Goal: Task Accomplishment & Management: Use online tool/utility

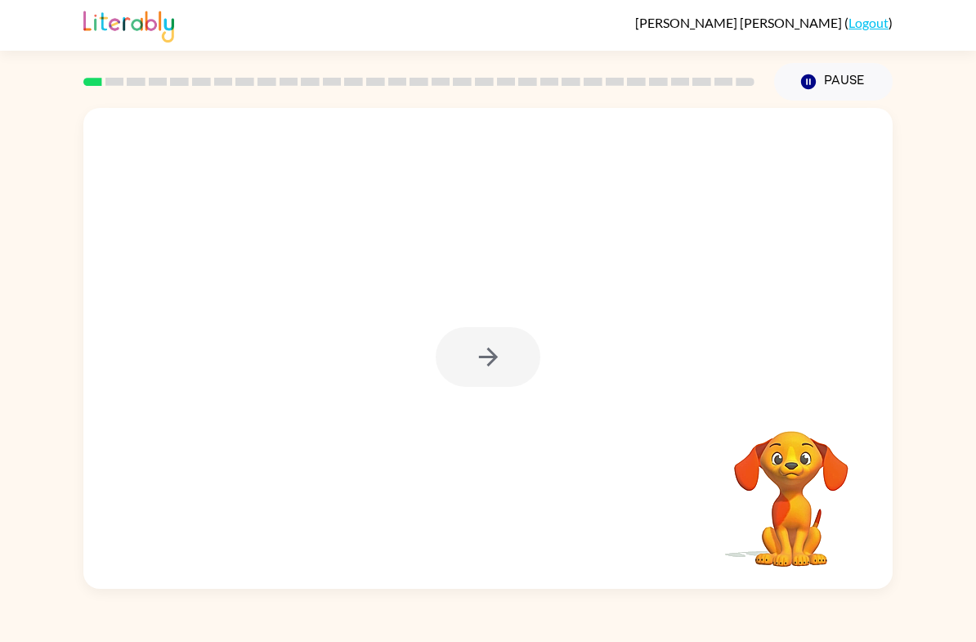
click at [516, 370] on div at bounding box center [488, 357] width 105 height 60
click at [518, 362] on button "button" at bounding box center [488, 357] width 105 height 60
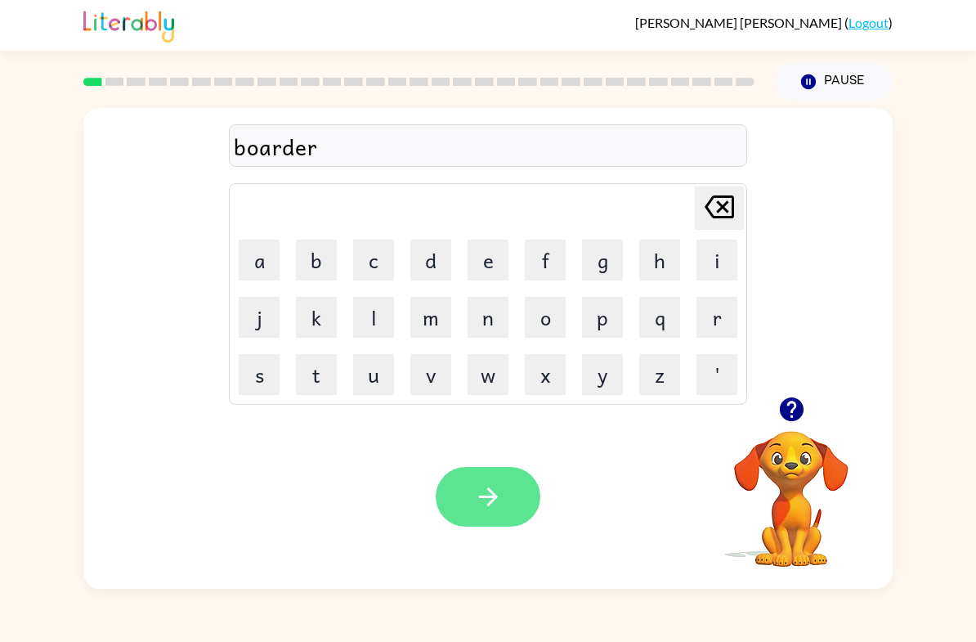
click at [504, 507] on button "button" at bounding box center [488, 497] width 105 height 60
click at [489, 500] on icon "button" at bounding box center [488, 496] width 29 height 29
click at [538, 495] on button "button" at bounding box center [488, 497] width 105 height 60
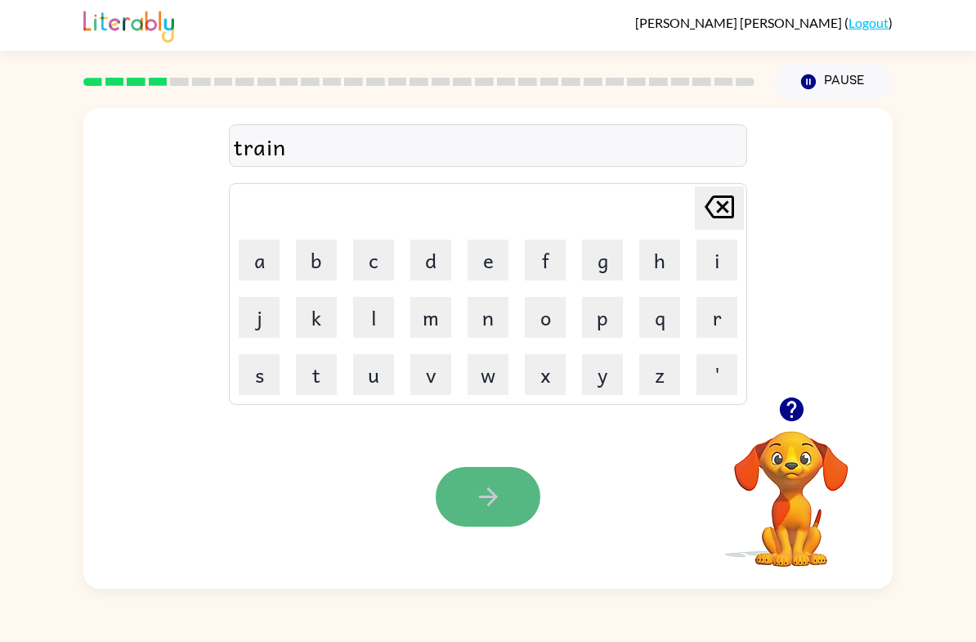
click at [499, 521] on button "button" at bounding box center [488, 497] width 105 height 60
click at [501, 500] on icon "button" at bounding box center [488, 496] width 29 height 29
click at [494, 495] on icon "button" at bounding box center [487, 496] width 19 height 19
click at [504, 494] on button "button" at bounding box center [488, 497] width 105 height 60
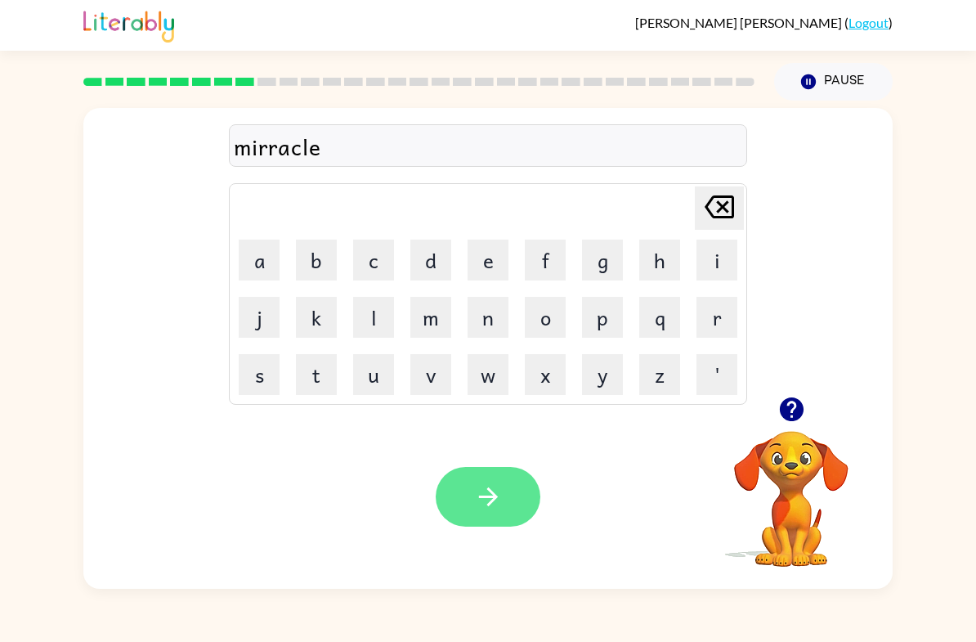
click at [478, 517] on button "button" at bounding box center [488, 497] width 105 height 60
click at [516, 498] on button "button" at bounding box center [488, 497] width 105 height 60
click at [500, 526] on button "button" at bounding box center [488, 497] width 105 height 60
click at [500, 500] on icon "button" at bounding box center [488, 496] width 29 height 29
click at [471, 513] on button "button" at bounding box center [488, 497] width 105 height 60
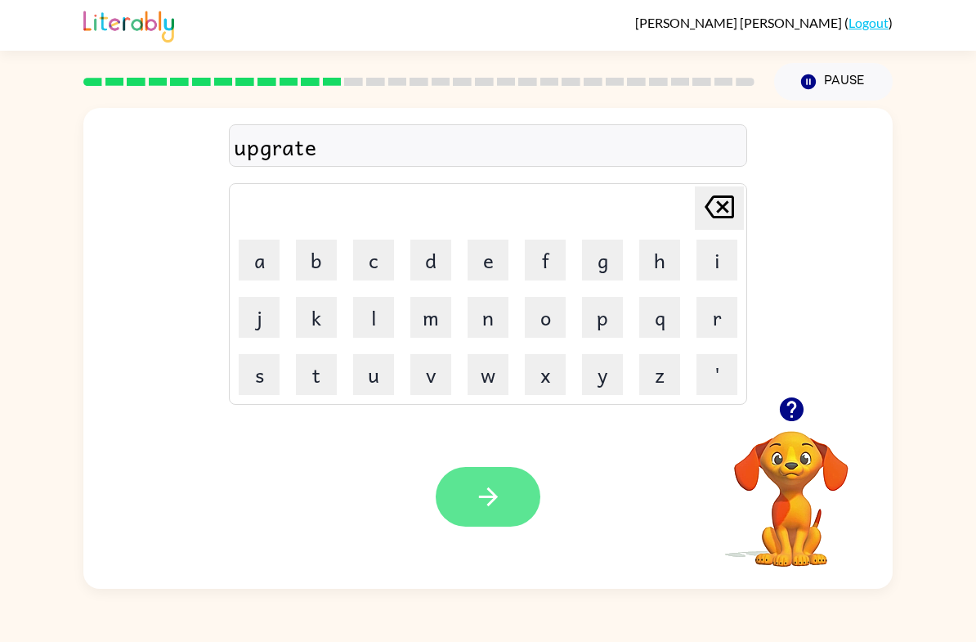
click at [486, 487] on icon "button" at bounding box center [488, 496] width 29 height 29
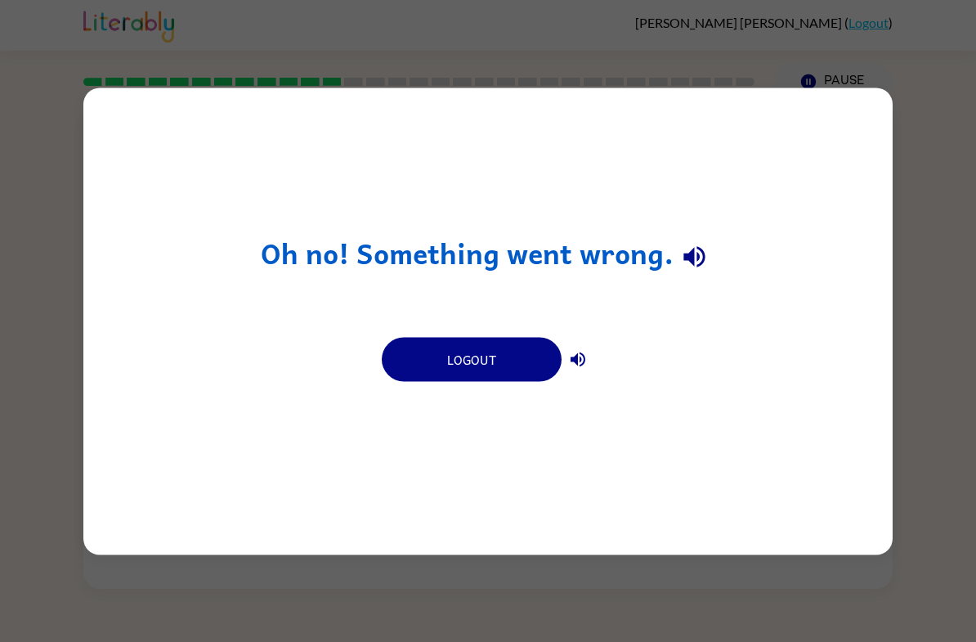
click at [952, 491] on div "Oh no! Something went wrong. Logout" at bounding box center [488, 321] width 976 height 642
click at [887, 611] on div "Oh no! Something went wrong. Logout" at bounding box center [488, 321] width 976 height 642
click at [886, 611] on div "Oh no! Something went wrong. Logout" at bounding box center [488, 321] width 976 height 642
click at [862, 590] on div "Oh no! Something went wrong. Logout" at bounding box center [488, 321] width 976 height 642
click at [861, 589] on div "Oh no! Something went wrong. Logout" at bounding box center [488, 321] width 976 height 642
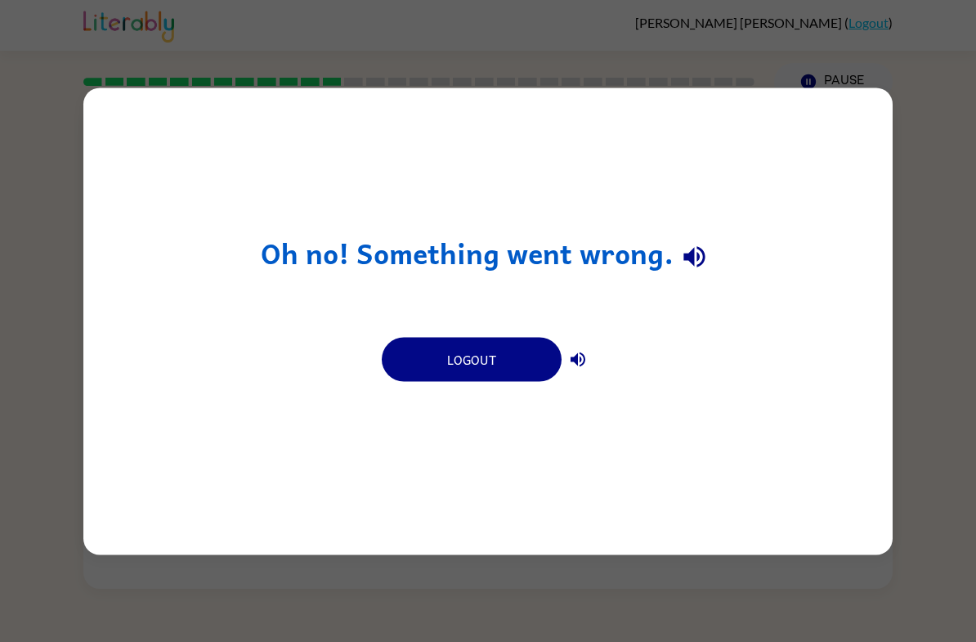
click at [835, 622] on div "Oh no! Something went wrong. Logout" at bounding box center [488, 321] width 976 height 642
click at [905, 604] on div "Oh no! Something went wrong. Logout" at bounding box center [488, 321] width 976 height 642
click at [588, 367] on button "button" at bounding box center [578, 359] width 33 height 33
click at [688, 240] on button "button" at bounding box center [695, 257] width 42 height 42
click at [955, 316] on div "Oh no! Something went wrong. Logout" at bounding box center [488, 321] width 976 height 642
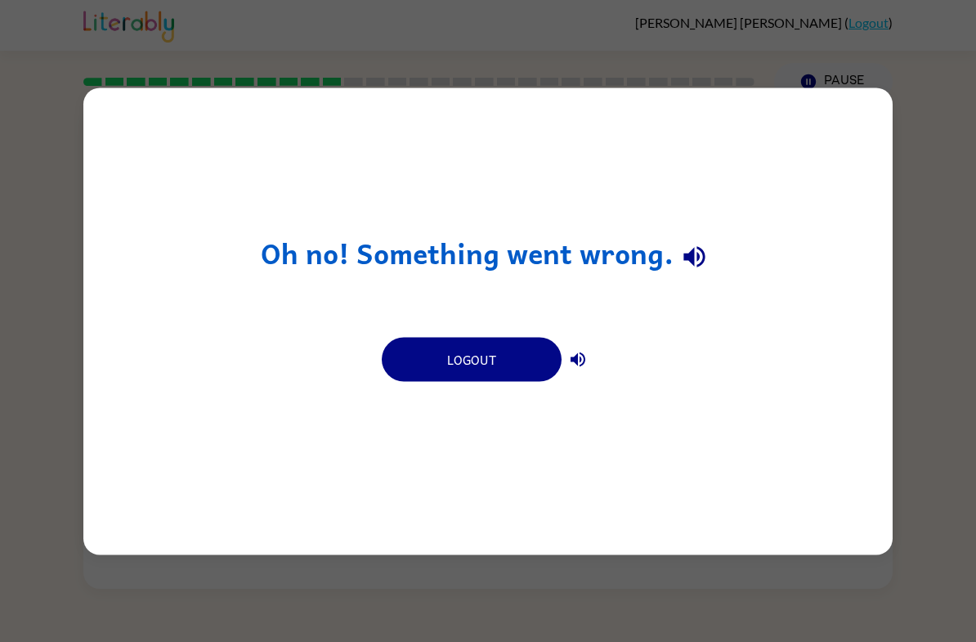
click at [975, 316] on div "Oh no! Something went wrong. Logout" at bounding box center [488, 321] width 976 height 642
click at [859, 594] on div "Oh no! Something went wrong. Logout" at bounding box center [488, 321] width 976 height 642
click at [631, 260] on h1 "Oh no! Something went wrong." at bounding box center [488, 257] width 455 height 42
click at [494, 356] on button "Logout" at bounding box center [472, 359] width 180 height 44
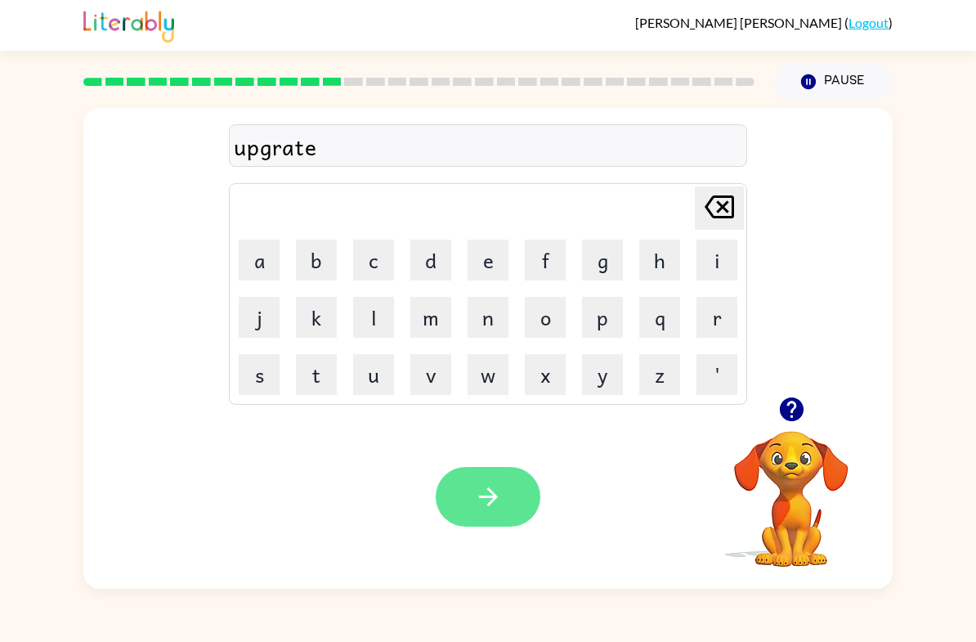
click at [500, 493] on icon "button" at bounding box center [488, 496] width 29 height 29
click at [518, 479] on button "button" at bounding box center [488, 497] width 105 height 60
click at [499, 499] on icon "button" at bounding box center [488, 496] width 29 height 29
click at [509, 504] on button "button" at bounding box center [488, 497] width 105 height 60
click at [468, 495] on button "button" at bounding box center [488, 497] width 105 height 60
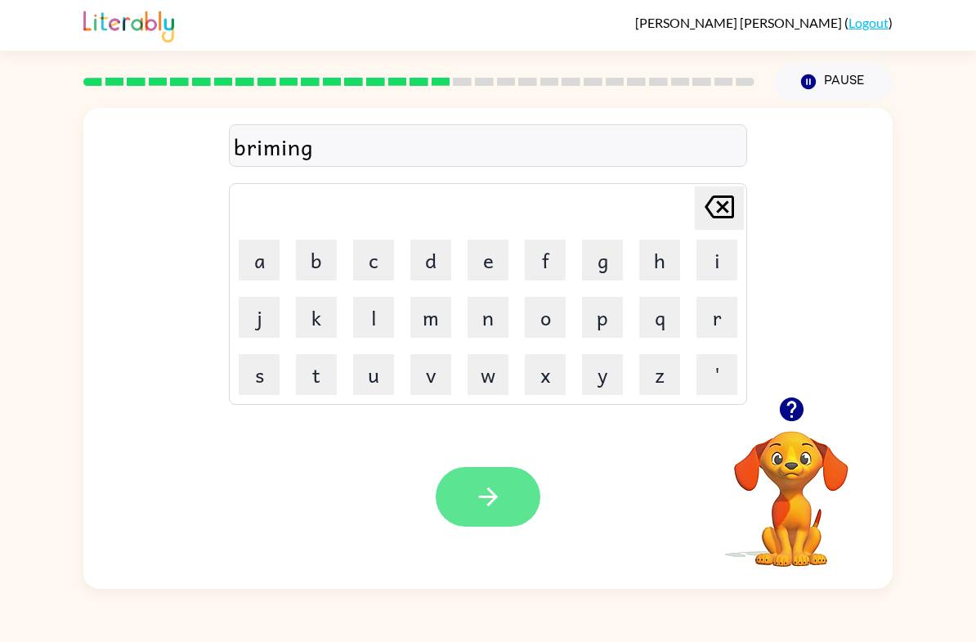
click at [504, 508] on button "button" at bounding box center [488, 497] width 105 height 60
click at [500, 526] on button "button" at bounding box center [488, 497] width 105 height 60
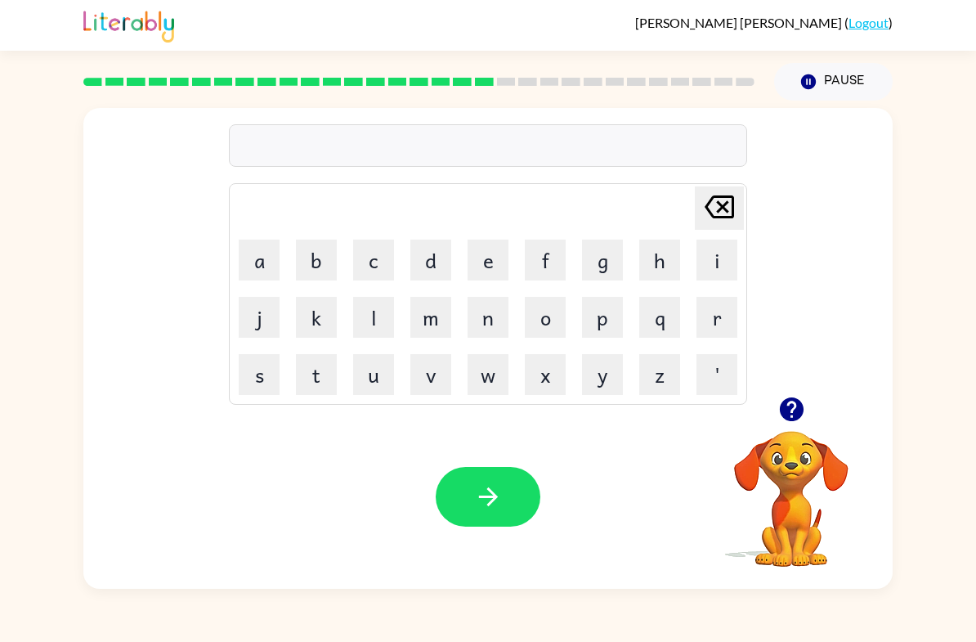
click at [785, 407] on icon "button" at bounding box center [791, 409] width 24 height 24
click at [464, 527] on button "button" at bounding box center [488, 497] width 105 height 60
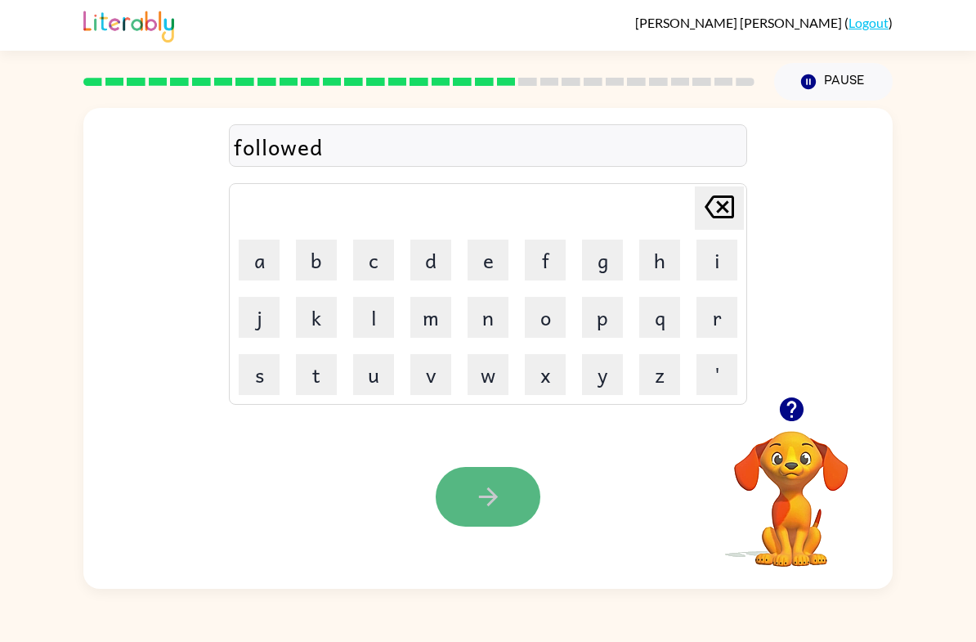
click at [484, 500] on icon "button" at bounding box center [488, 496] width 29 height 29
click at [493, 512] on button "button" at bounding box center [488, 497] width 105 height 60
click at [486, 521] on button "button" at bounding box center [488, 497] width 105 height 60
click at [485, 502] on icon "button" at bounding box center [488, 496] width 29 height 29
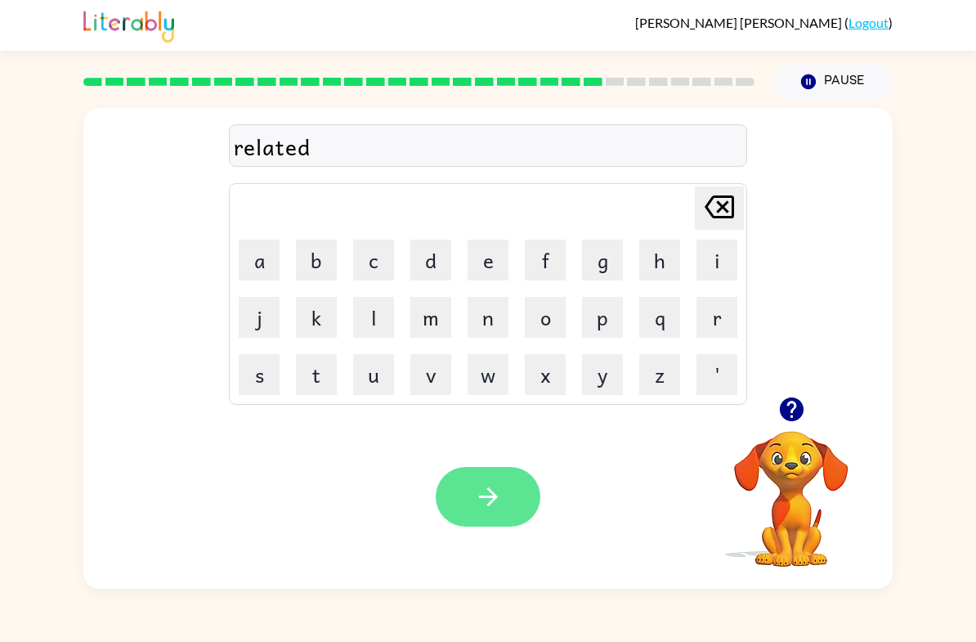
click at [494, 526] on button "button" at bounding box center [488, 497] width 105 height 60
click at [512, 501] on button "button" at bounding box center [488, 497] width 105 height 60
click at [477, 507] on icon "button" at bounding box center [488, 496] width 29 height 29
click at [494, 491] on icon "button" at bounding box center [488, 496] width 29 height 29
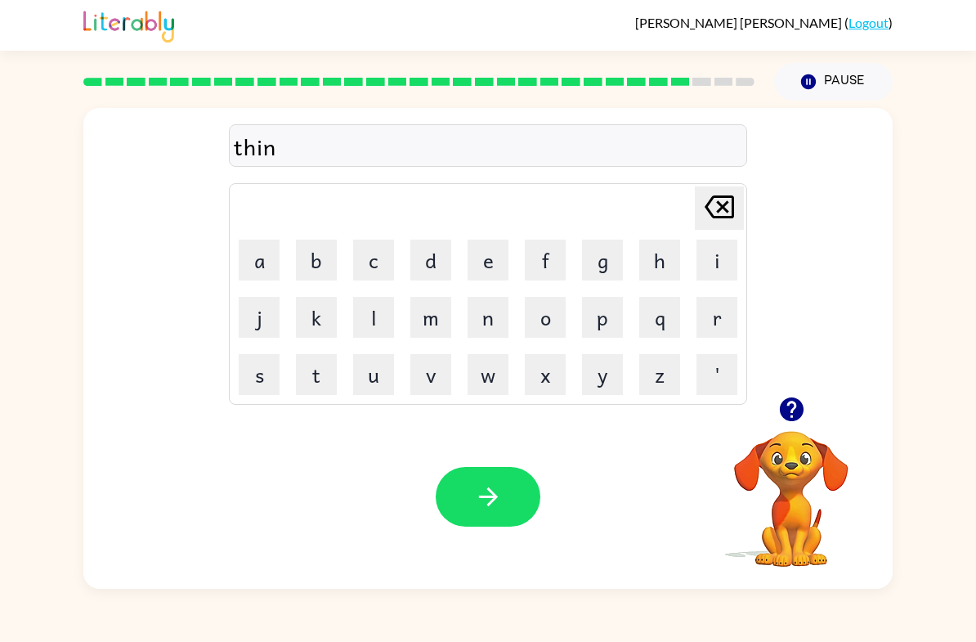
click at [504, 547] on div "Your browser must support playing .mp4 files to use Literably. Please try using…" at bounding box center [487, 497] width 809 height 184
click at [504, 500] on button "button" at bounding box center [488, 497] width 105 height 60
click at [785, 393] on button "button" at bounding box center [792, 409] width 42 height 42
click at [477, 526] on button "button" at bounding box center [488, 497] width 105 height 60
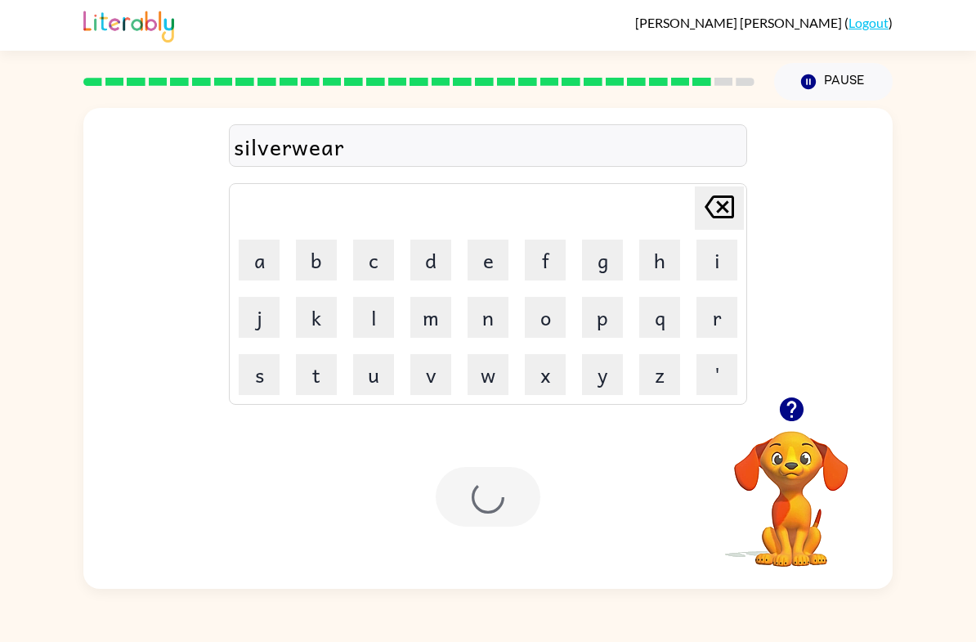
click at [505, 504] on div at bounding box center [488, 497] width 105 height 60
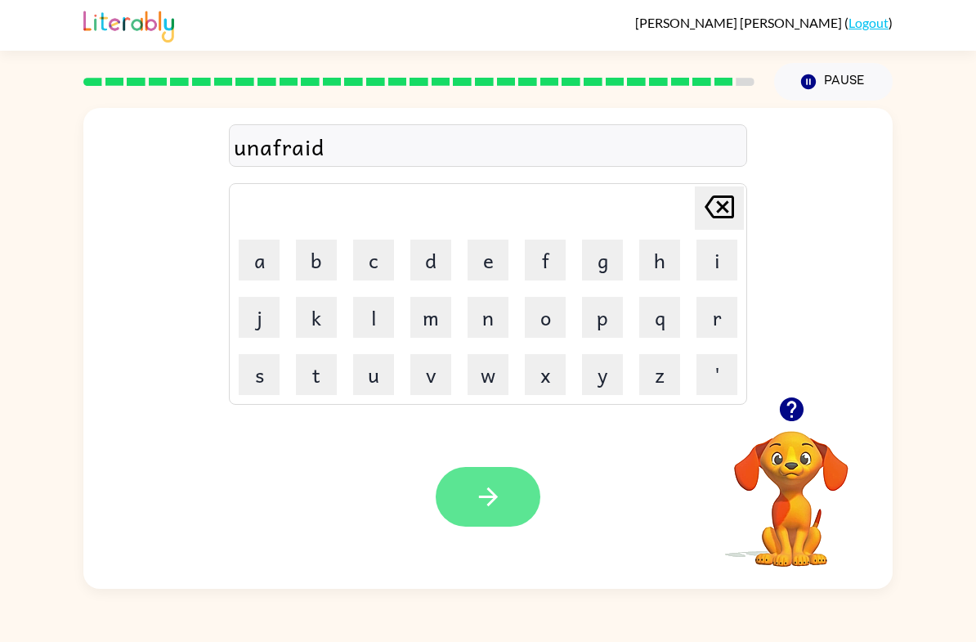
click at [491, 523] on button "button" at bounding box center [488, 497] width 105 height 60
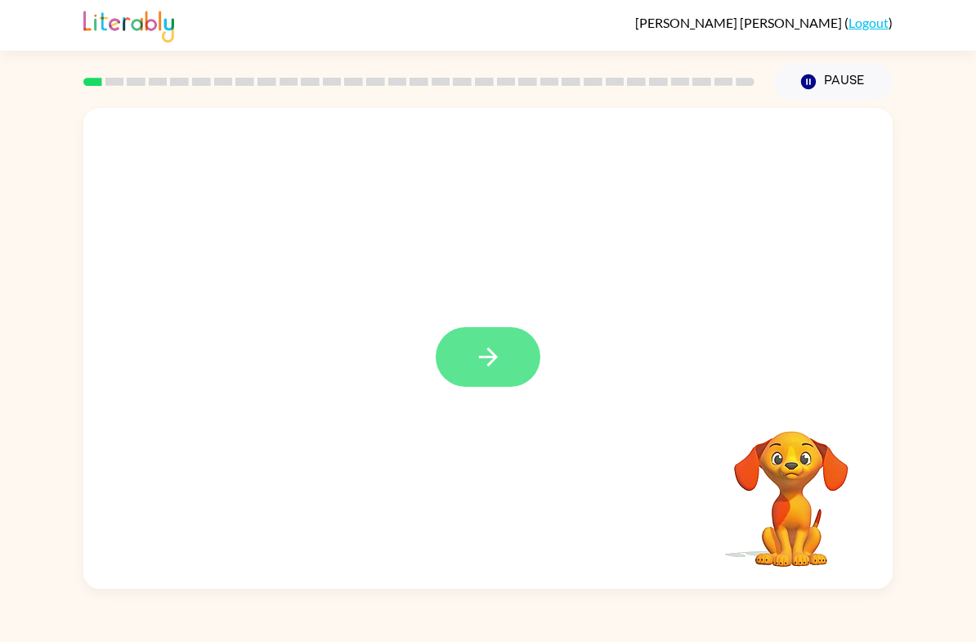
click at [504, 356] on button "button" at bounding box center [488, 357] width 105 height 60
click at [504, 356] on div at bounding box center [488, 357] width 105 height 60
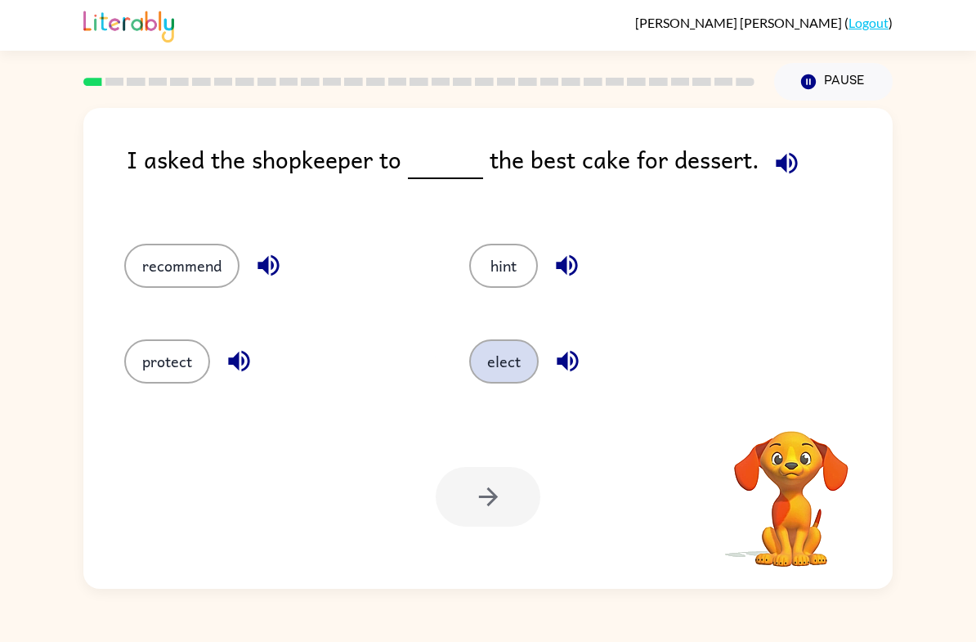
click at [472, 369] on button "elect" at bounding box center [503, 361] width 69 height 44
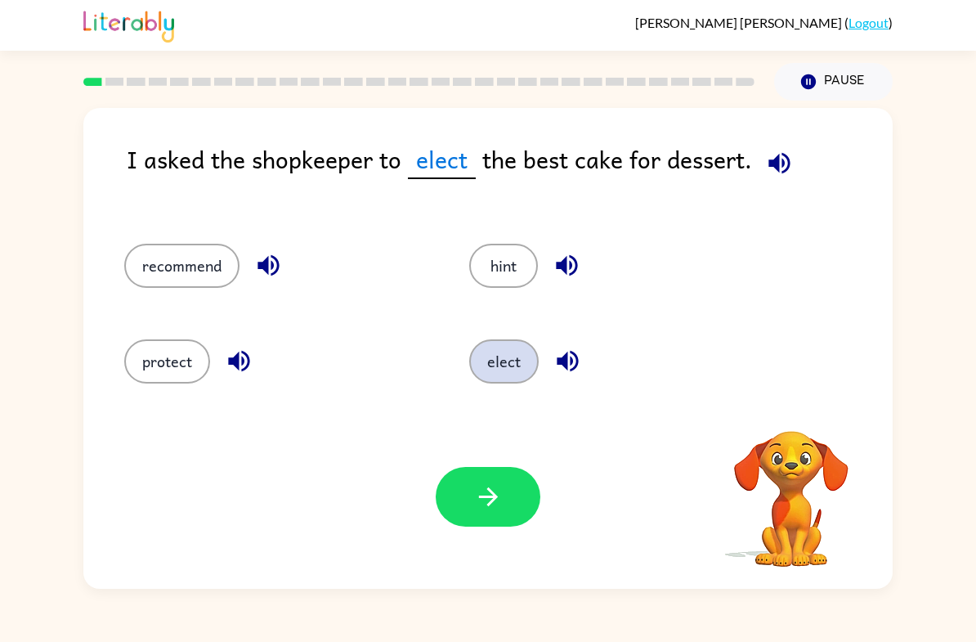
click at [509, 365] on button "elect" at bounding box center [503, 361] width 69 height 44
click at [191, 284] on button "recommend" at bounding box center [181, 266] width 115 height 44
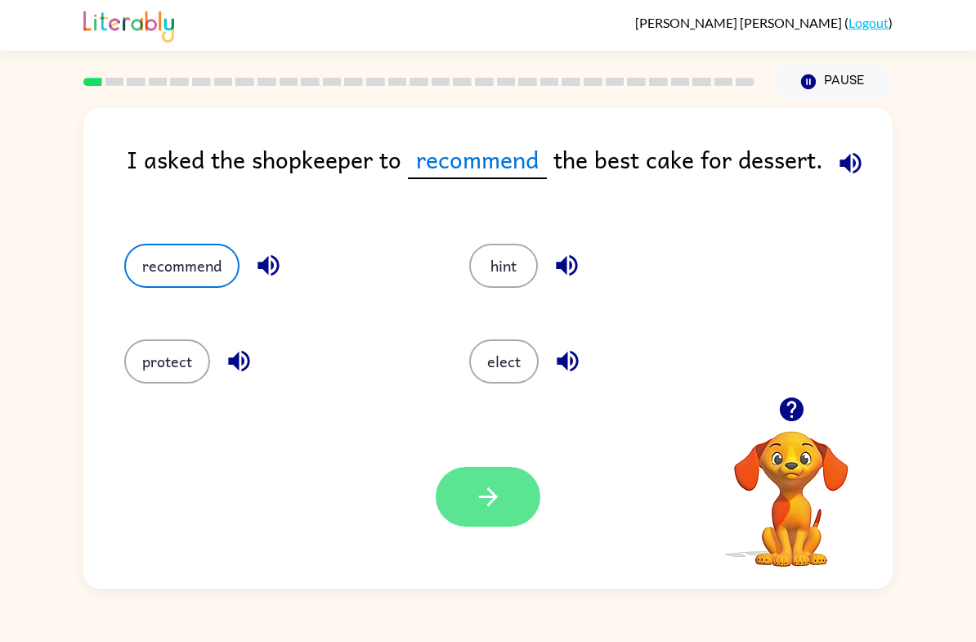
click at [510, 480] on button "button" at bounding box center [488, 497] width 105 height 60
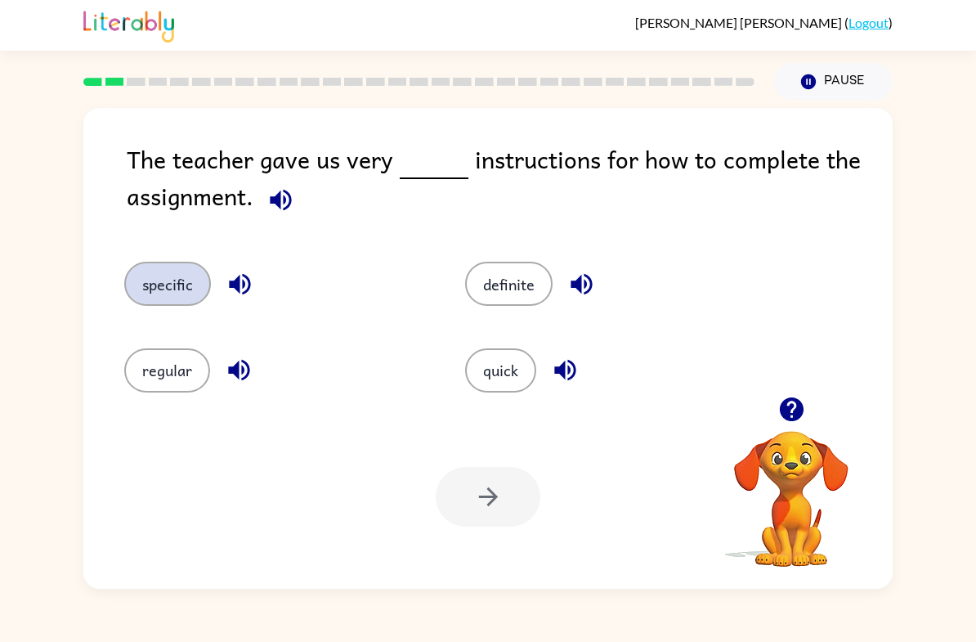
click at [176, 285] on button "specific" at bounding box center [167, 284] width 87 height 44
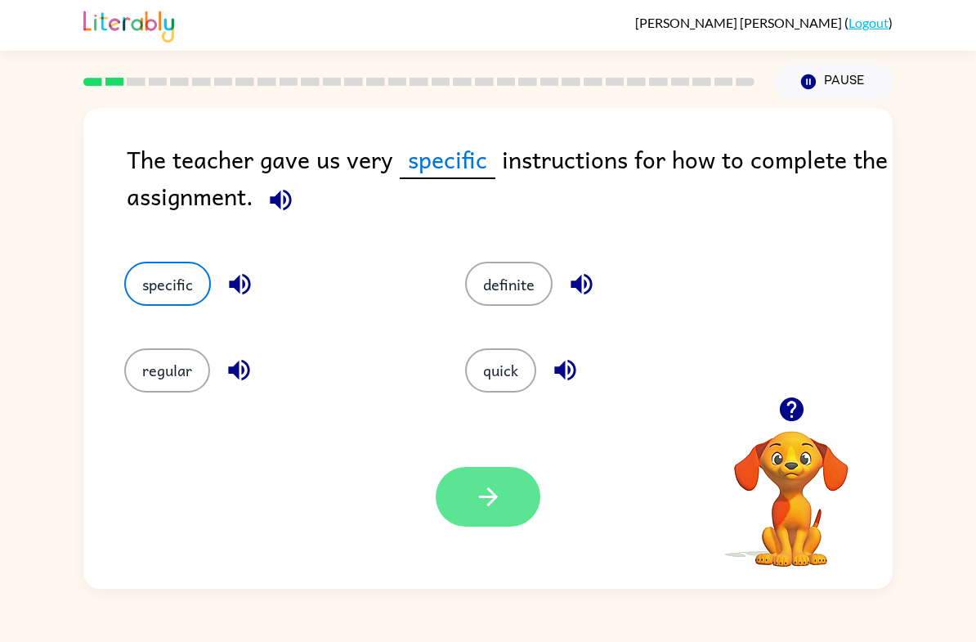
click at [482, 526] on button "button" at bounding box center [488, 497] width 105 height 60
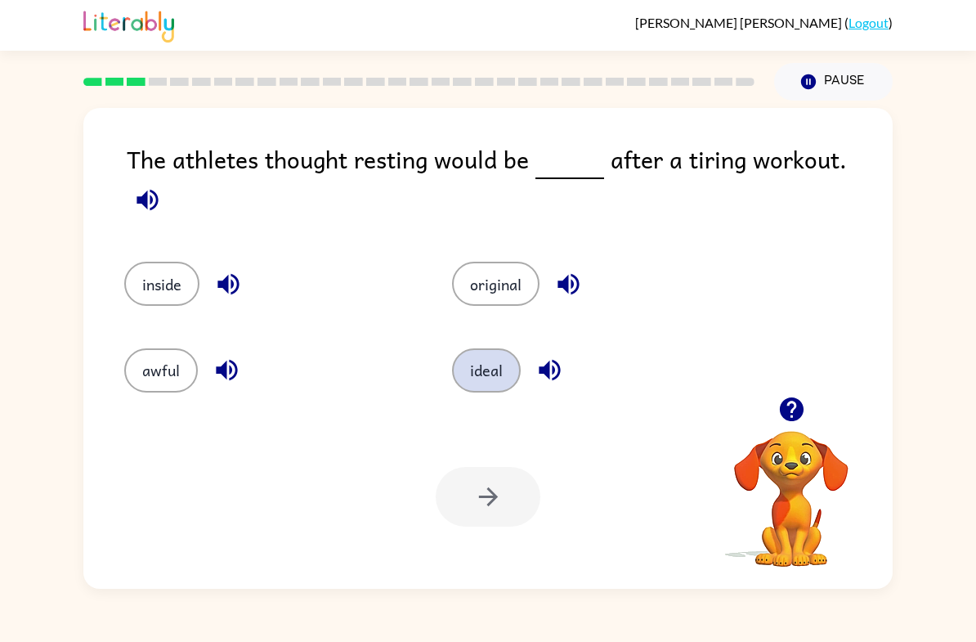
click at [503, 361] on button "ideal" at bounding box center [486, 370] width 69 height 44
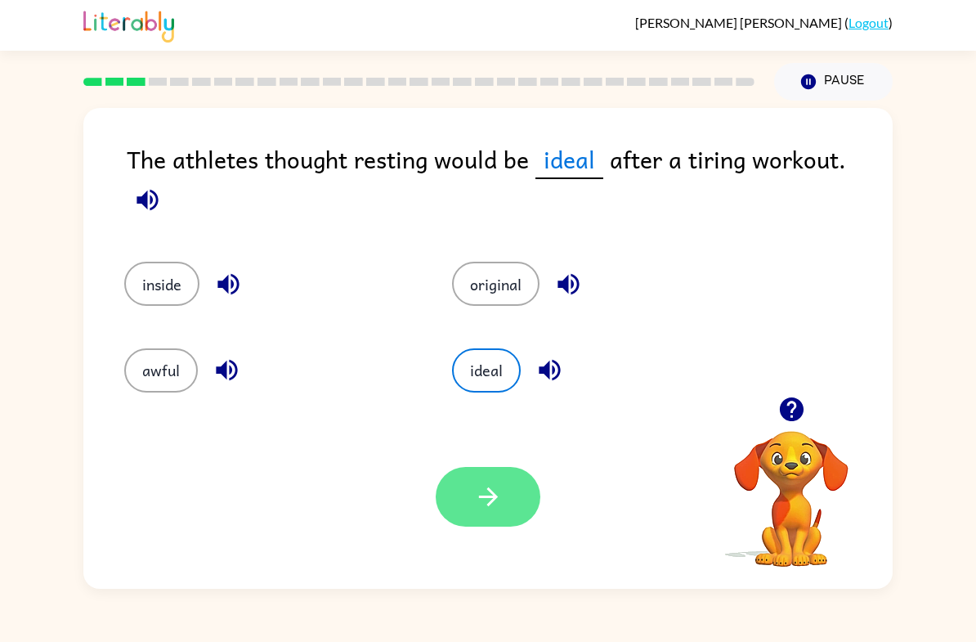
click at [486, 472] on button "button" at bounding box center [488, 497] width 105 height 60
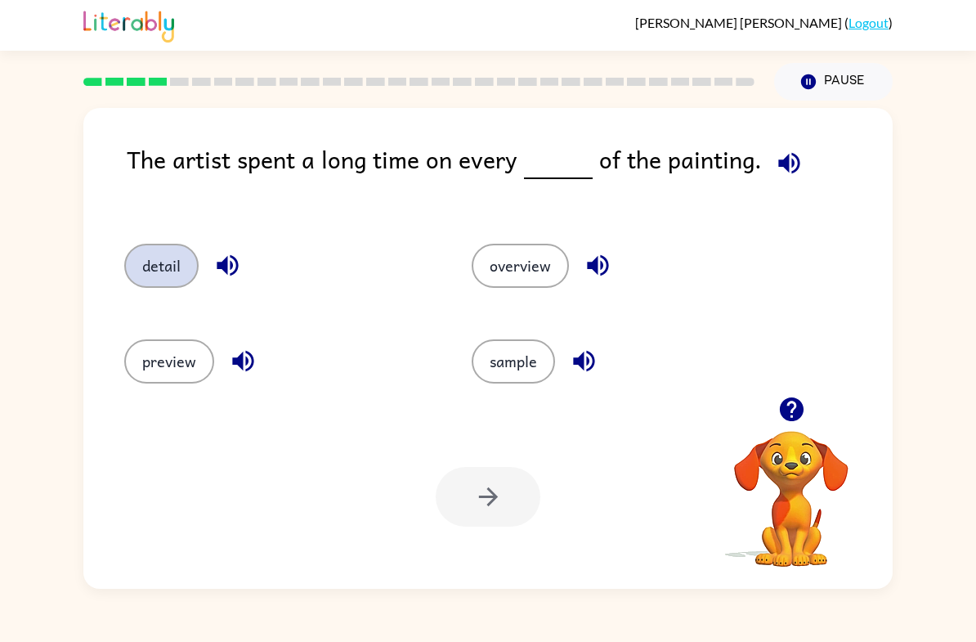
click at [146, 260] on button "detail" at bounding box center [161, 266] width 74 height 44
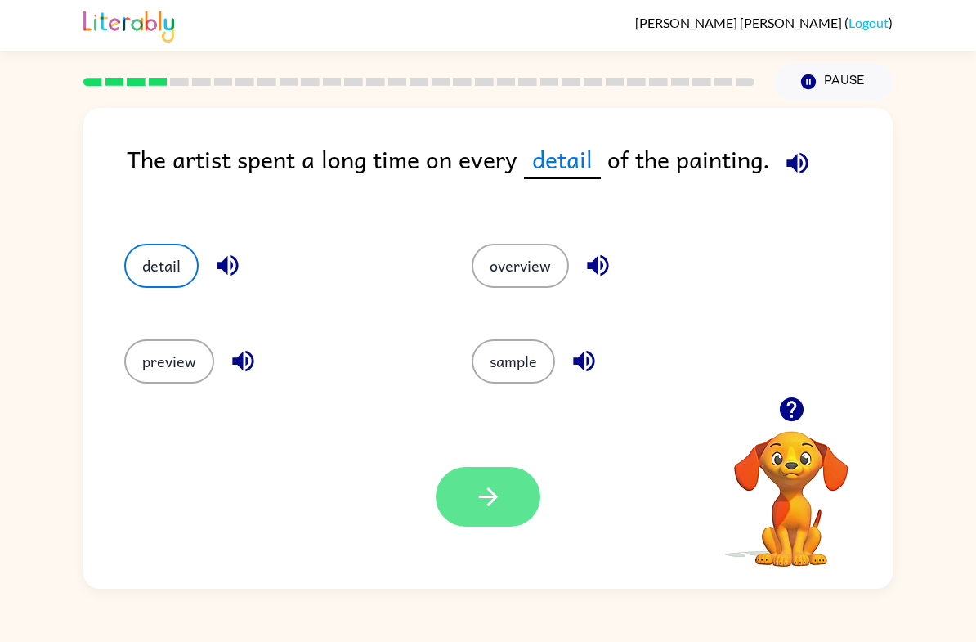
click at [488, 518] on button "button" at bounding box center [488, 497] width 105 height 60
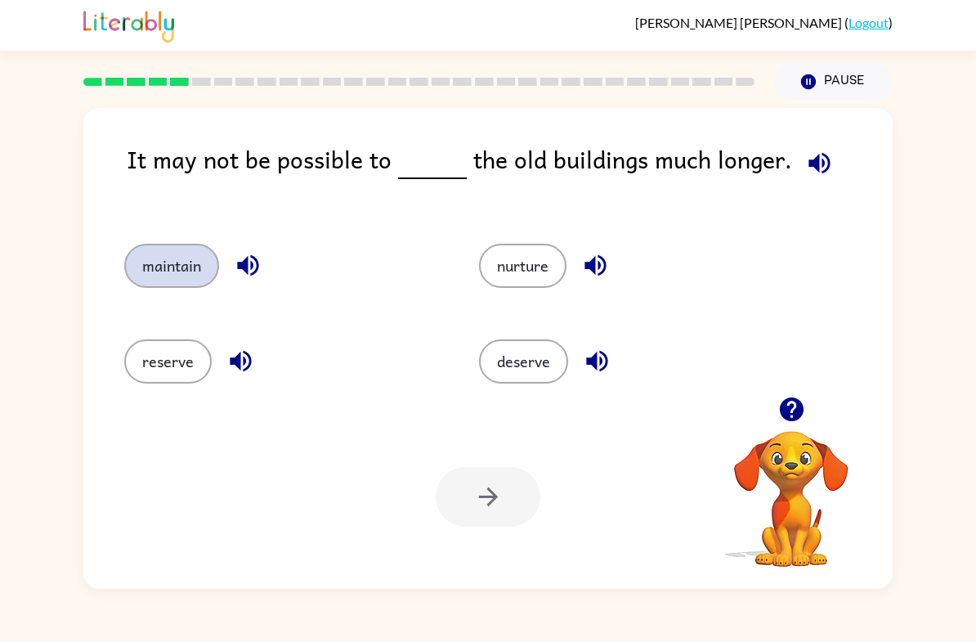
click at [175, 250] on button "maintain" at bounding box center [171, 266] width 95 height 44
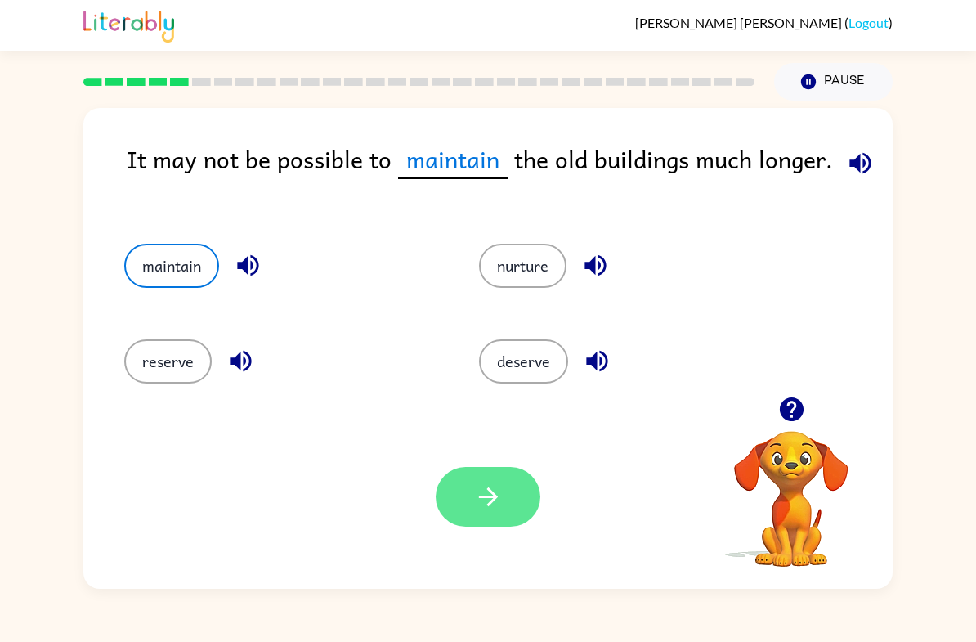
click at [461, 506] on button "button" at bounding box center [488, 497] width 105 height 60
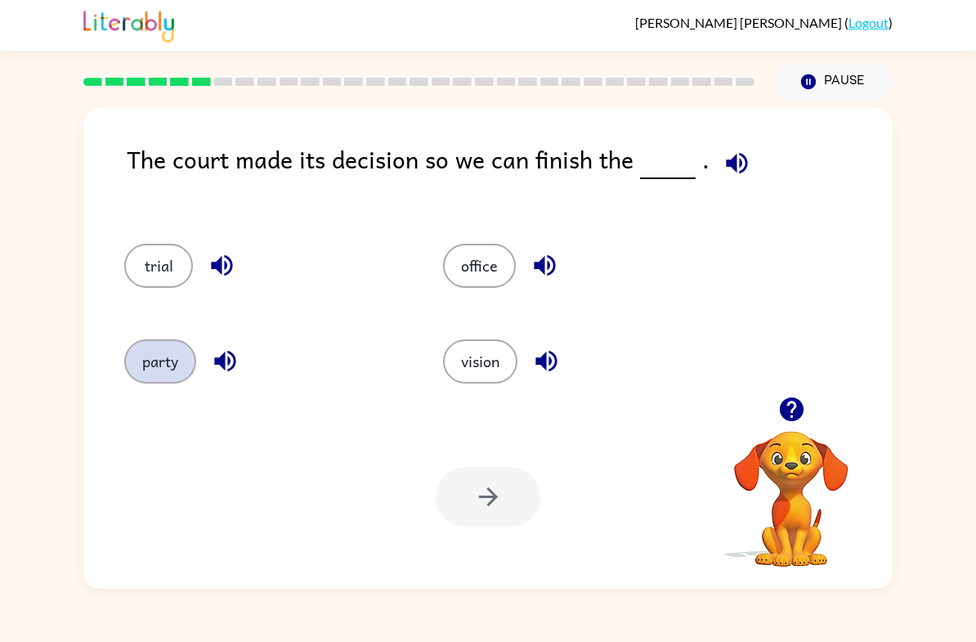
click at [155, 350] on button "party" at bounding box center [160, 361] width 72 height 44
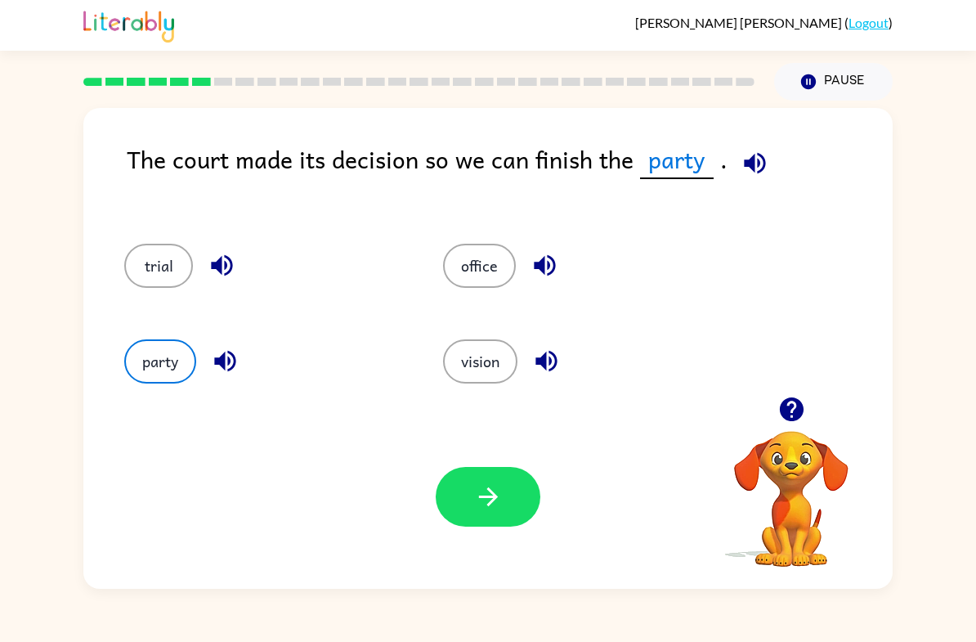
click at [495, 544] on div "Your browser must support playing .mp4 files to use Literably. Please try using…" at bounding box center [487, 497] width 809 height 184
click at [450, 500] on button "button" at bounding box center [488, 497] width 105 height 60
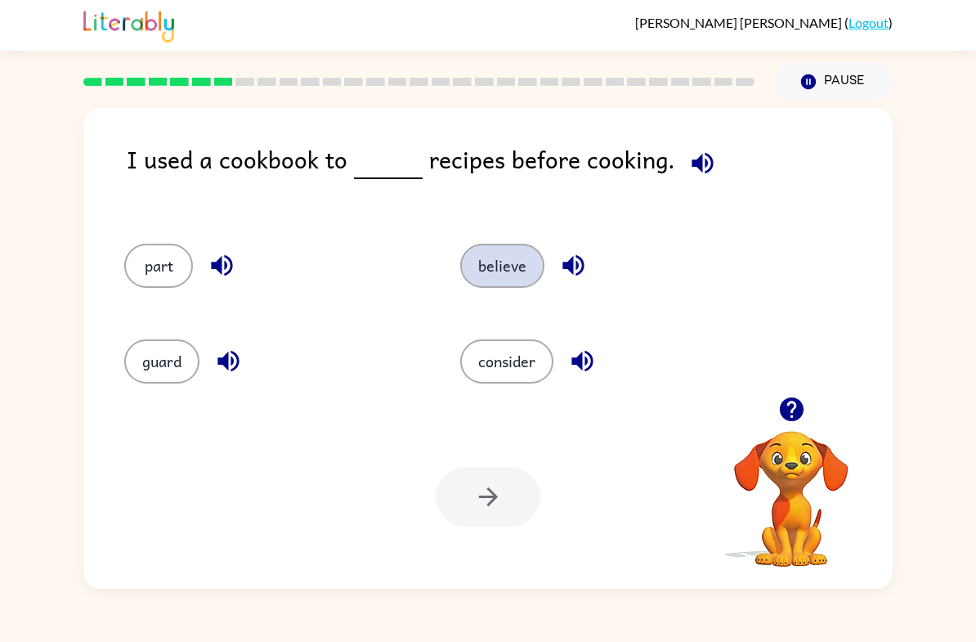
click at [505, 249] on button "believe" at bounding box center [502, 266] width 84 height 44
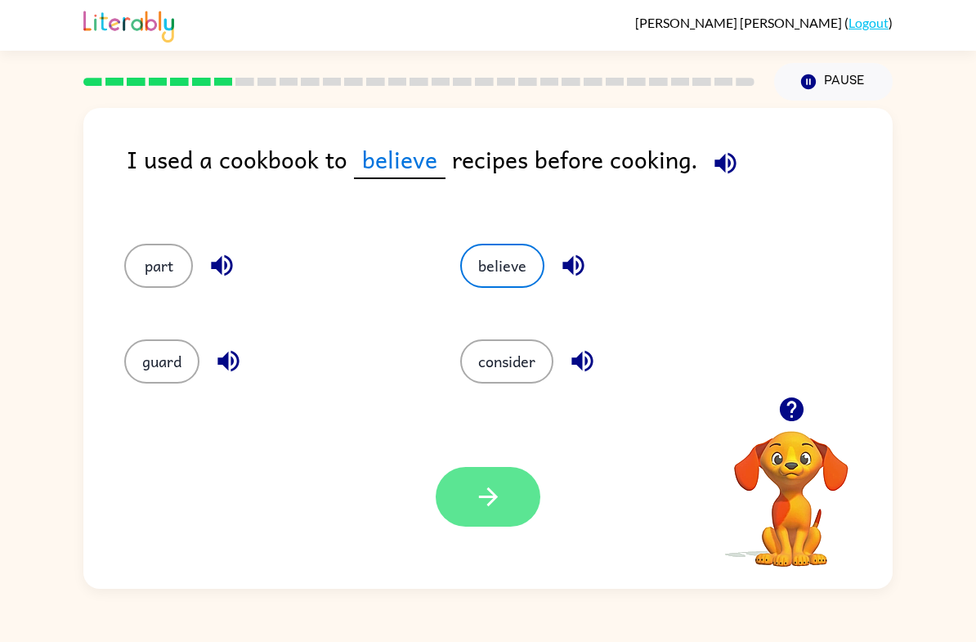
click at [513, 492] on button "button" at bounding box center [488, 497] width 105 height 60
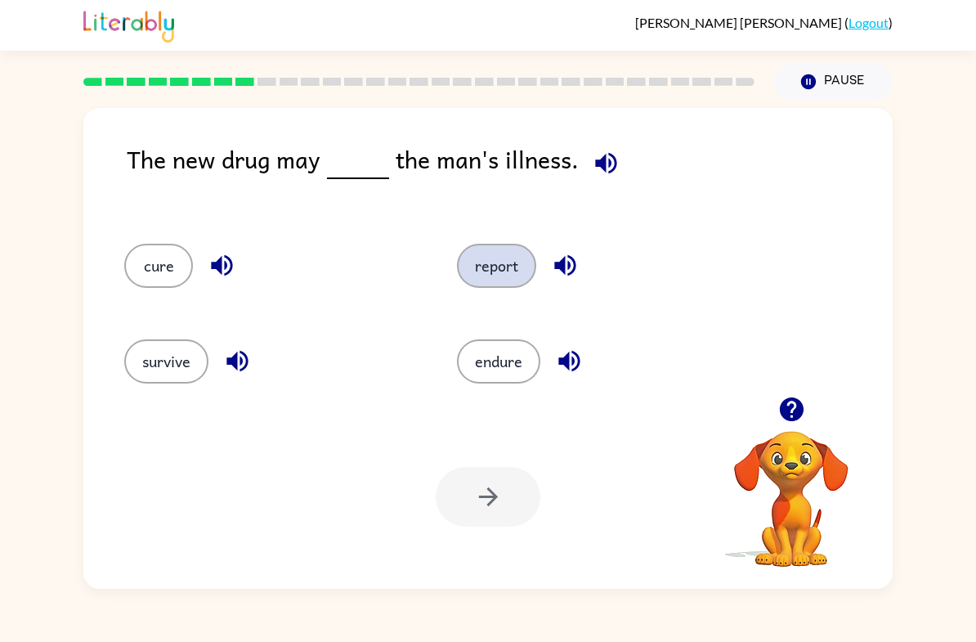
click at [500, 288] on button "report" at bounding box center [496, 266] width 79 height 44
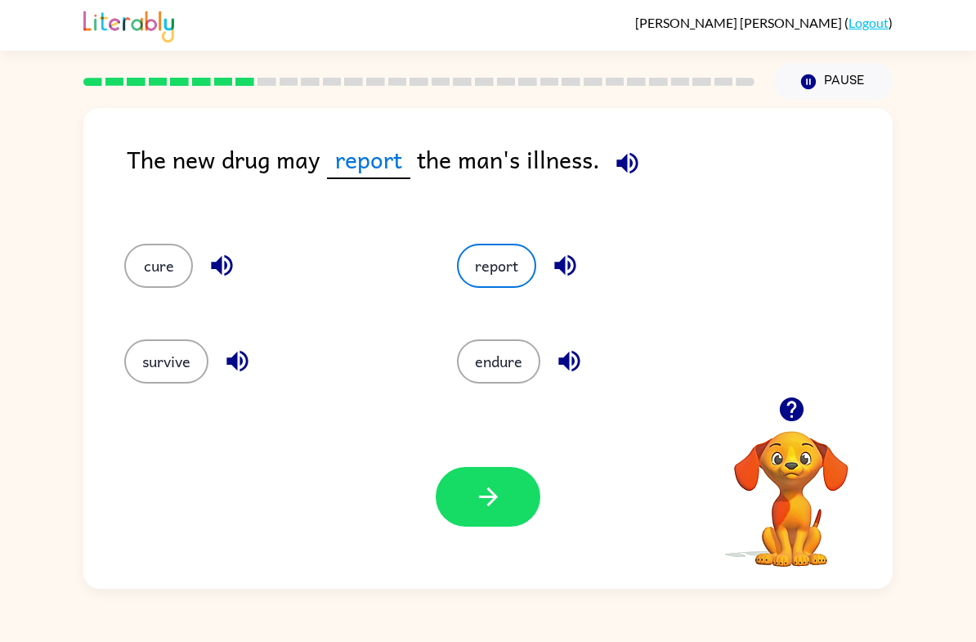
click at [484, 549] on div "Your browser must support playing .mp4 files to use Literably. Please try using…" at bounding box center [487, 497] width 809 height 184
click at [506, 515] on button "button" at bounding box center [488, 497] width 105 height 60
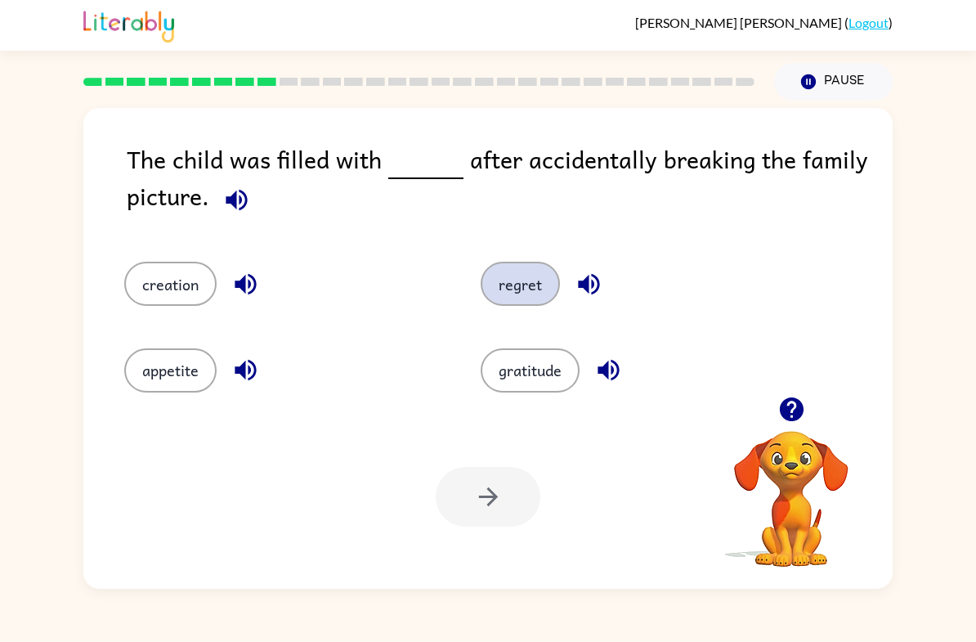
click at [511, 280] on button "regret" at bounding box center [520, 284] width 79 height 44
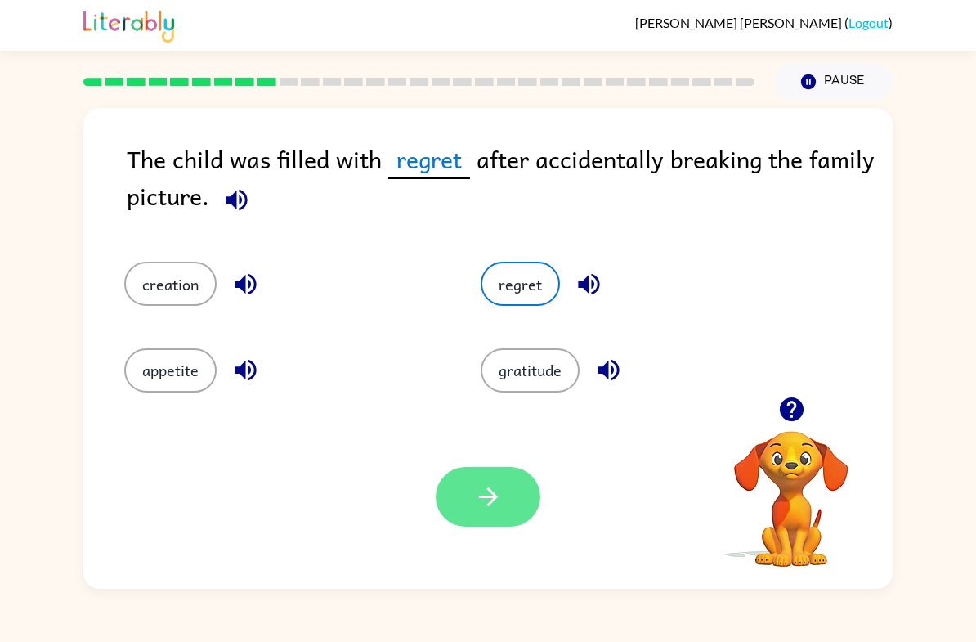
click at [477, 512] on button "button" at bounding box center [488, 497] width 105 height 60
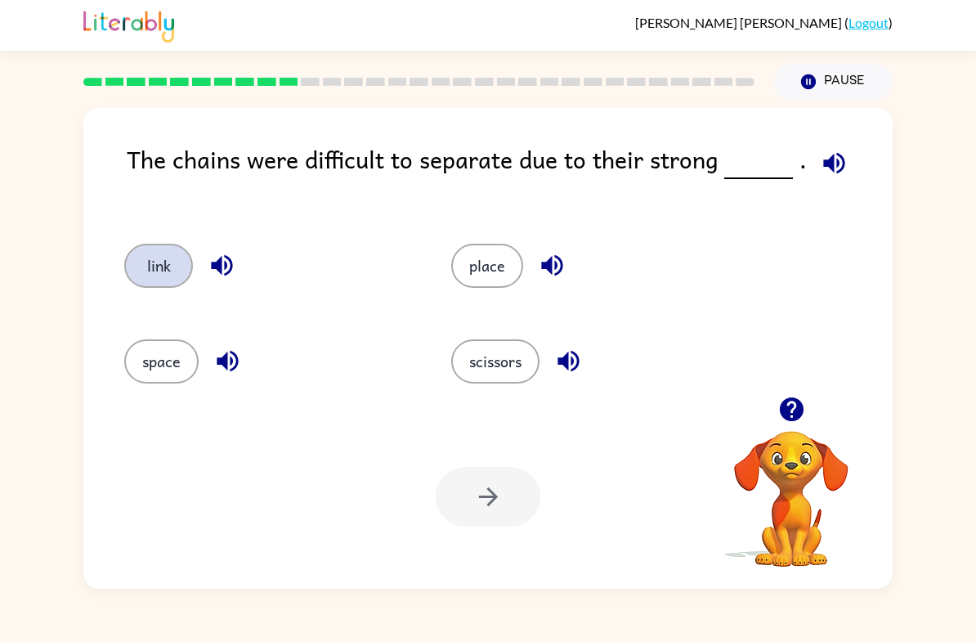
click at [169, 260] on button "link" at bounding box center [158, 266] width 69 height 44
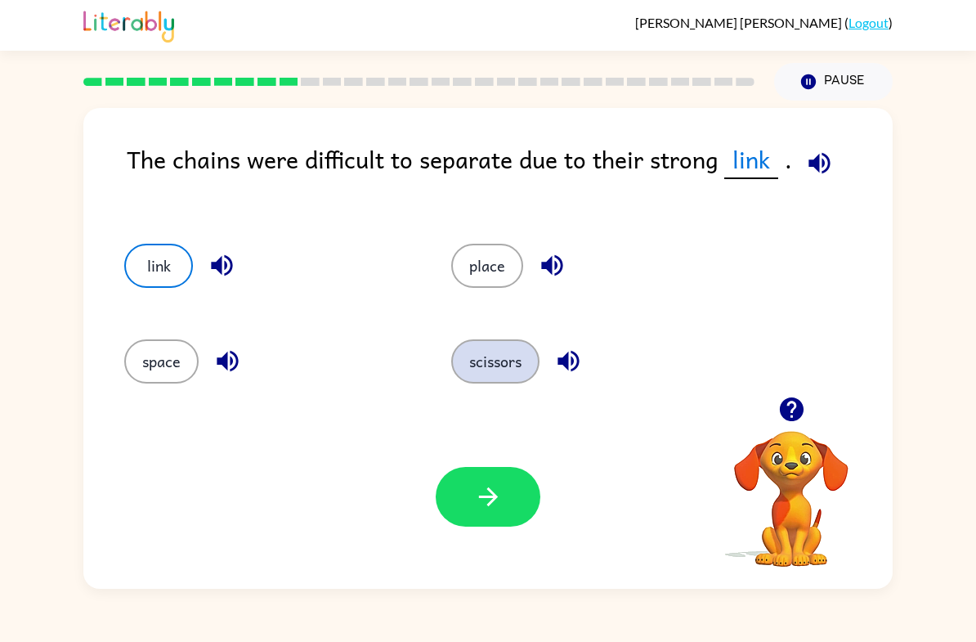
click at [532, 360] on button "scissors" at bounding box center [495, 361] width 88 height 44
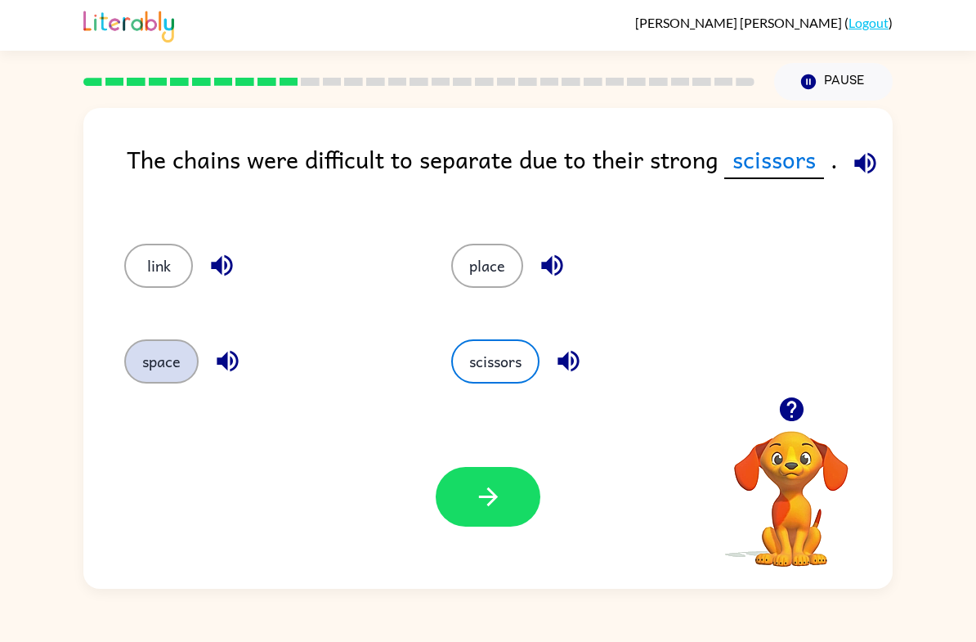
click at [164, 379] on button "space" at bounding box center [161, 361] width 74 height 44
click at [437, 477] on div at bounding box center [488, 497] width 105 height 60
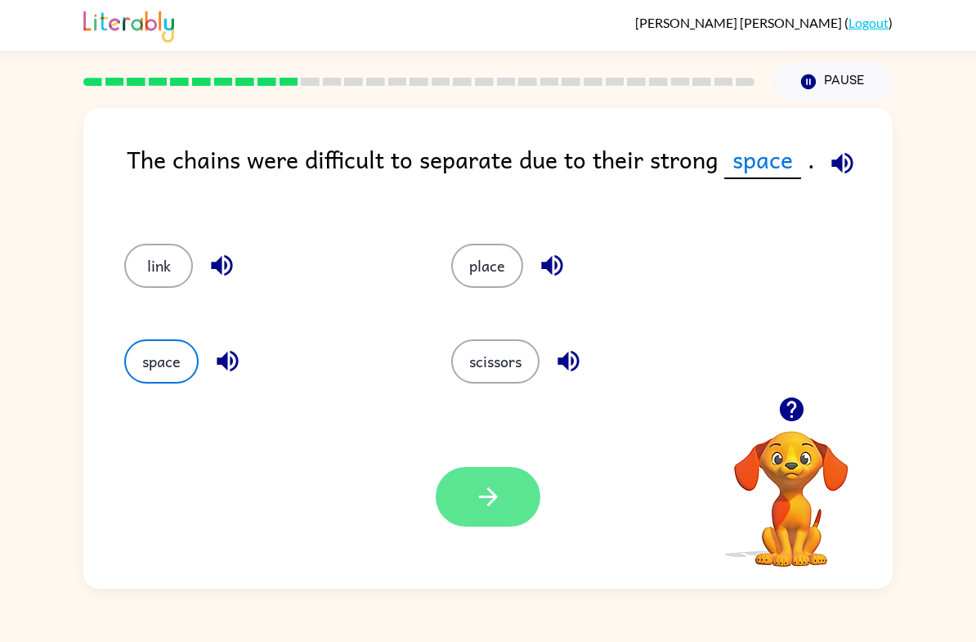
click at [483, 506] on icon "button" at bounding box center [488, 496] width 29 height 29
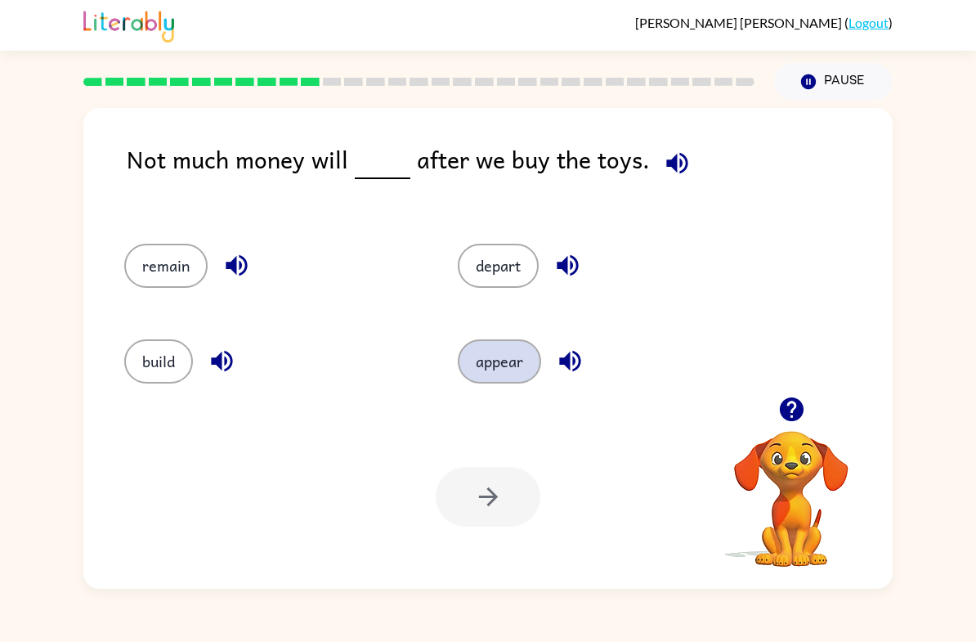
click at [532, 376] on button "appear" at bounding box center [499, 361] width 83 height 44
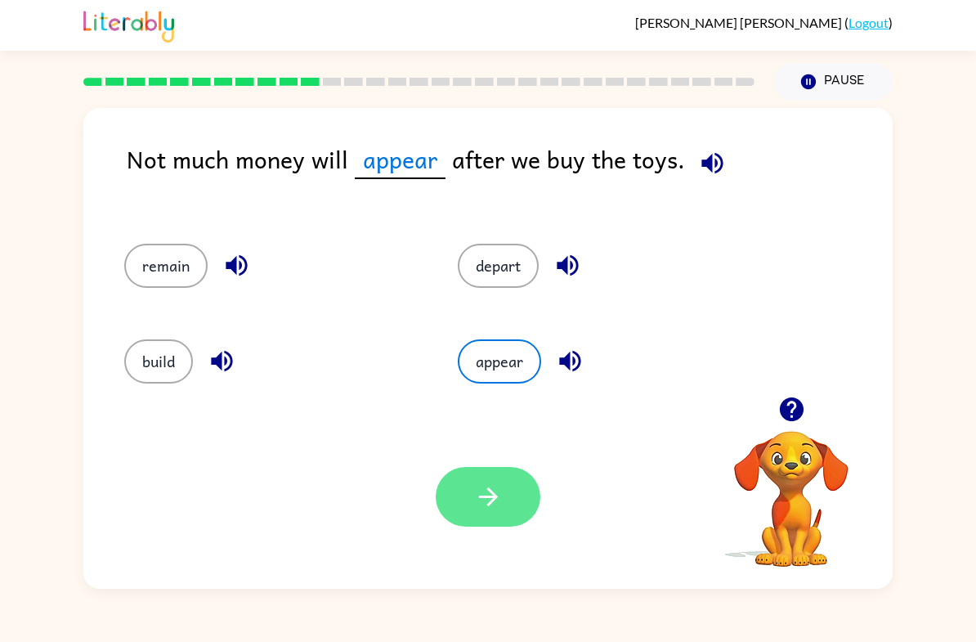
click at [491, 497] on icon "button" at bounding box center [487, 496] width 19 height 19
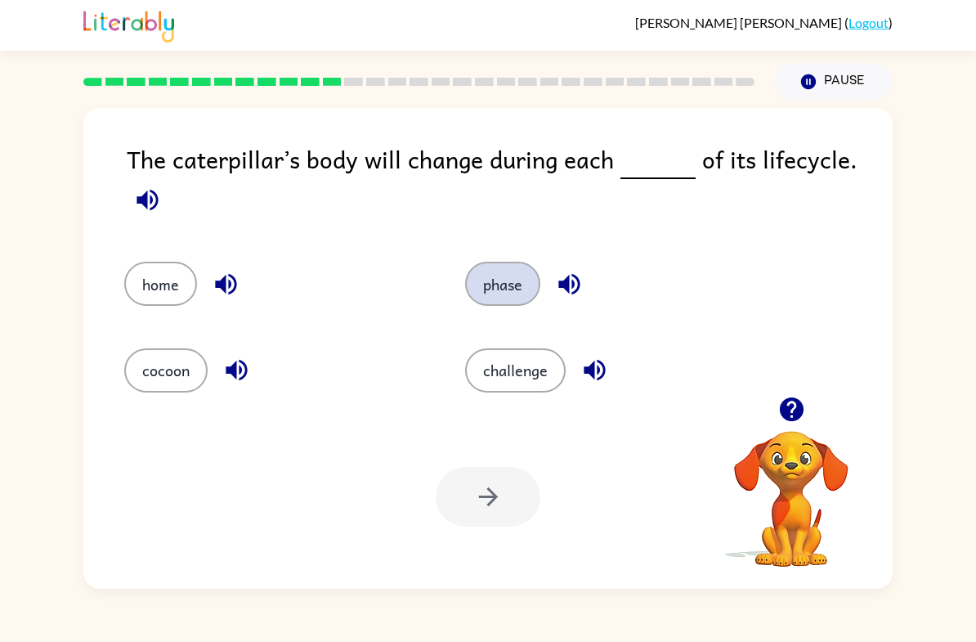
click at [469, 277] on button "phase" at bounding box center [502, 284] width 75 height 44
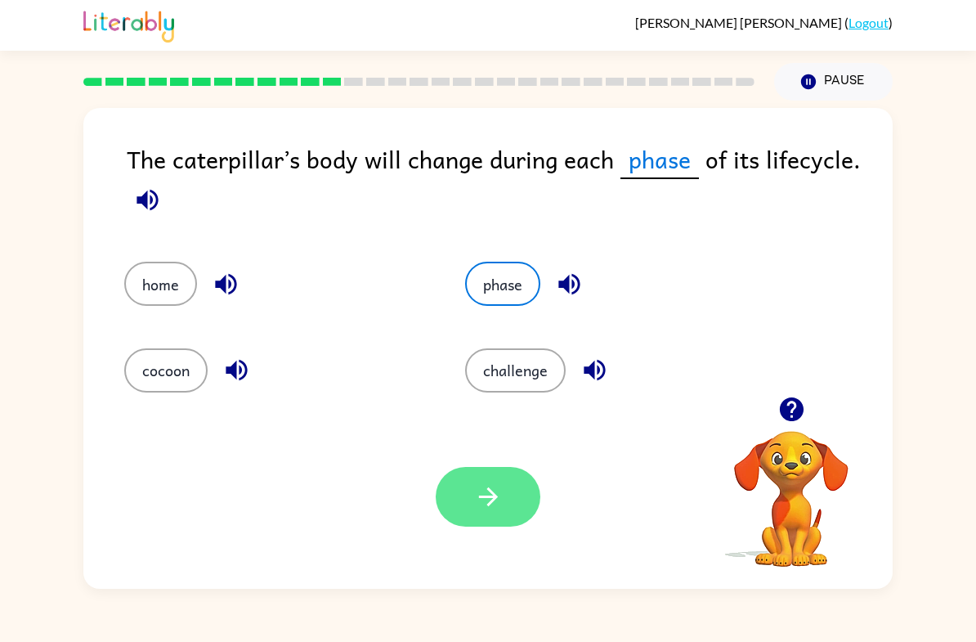
click at [476, 526] on button "button" at bounding box center [488, 497] width 105 height 60
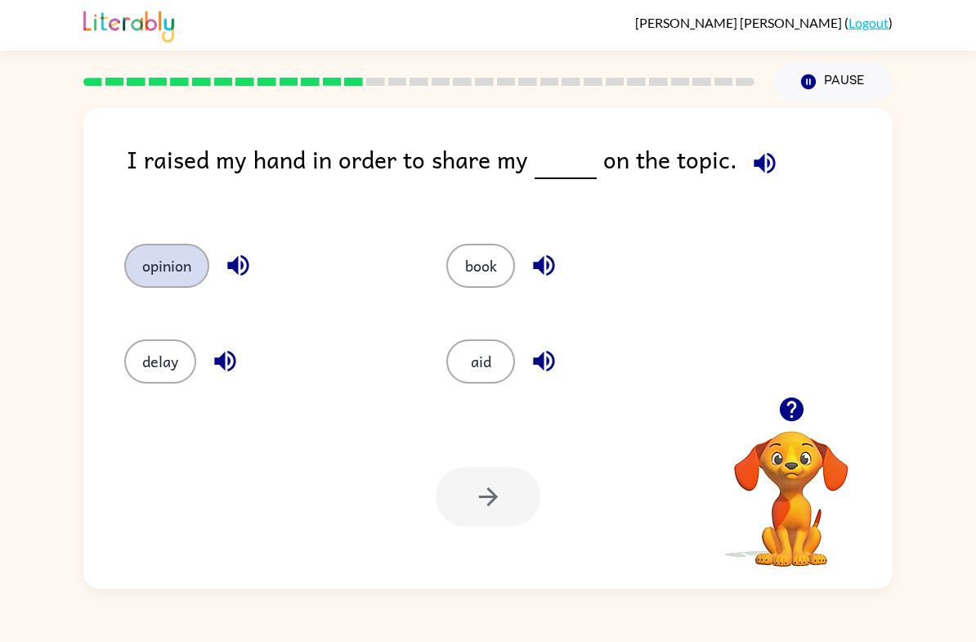
click at [173, 272] on button "opinion" at bounding box center [166, 266] width 85 height 44
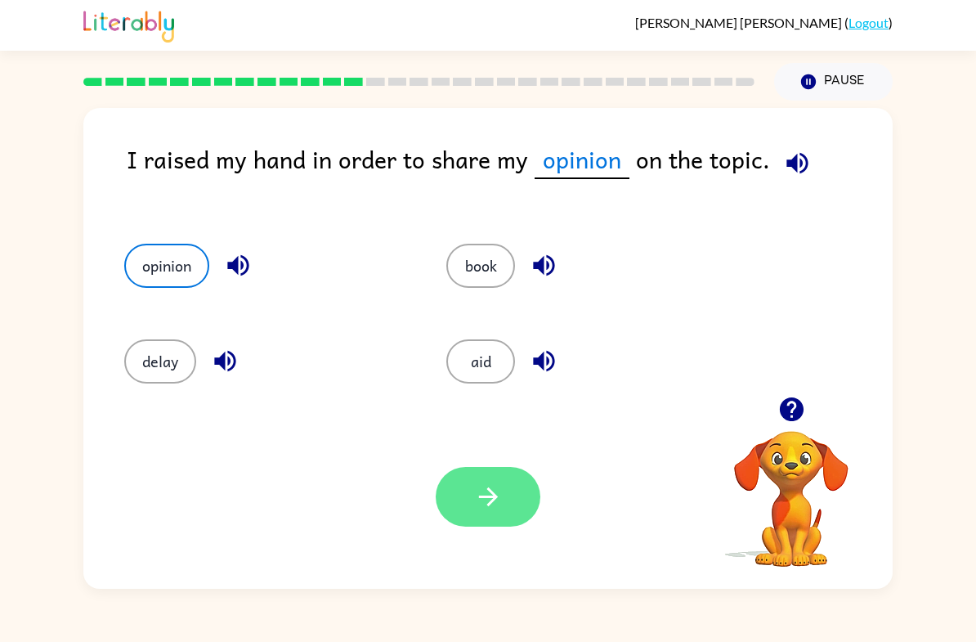
click at [463, 518] on button "button" at bounding box center [488, 497] width 105 height 60
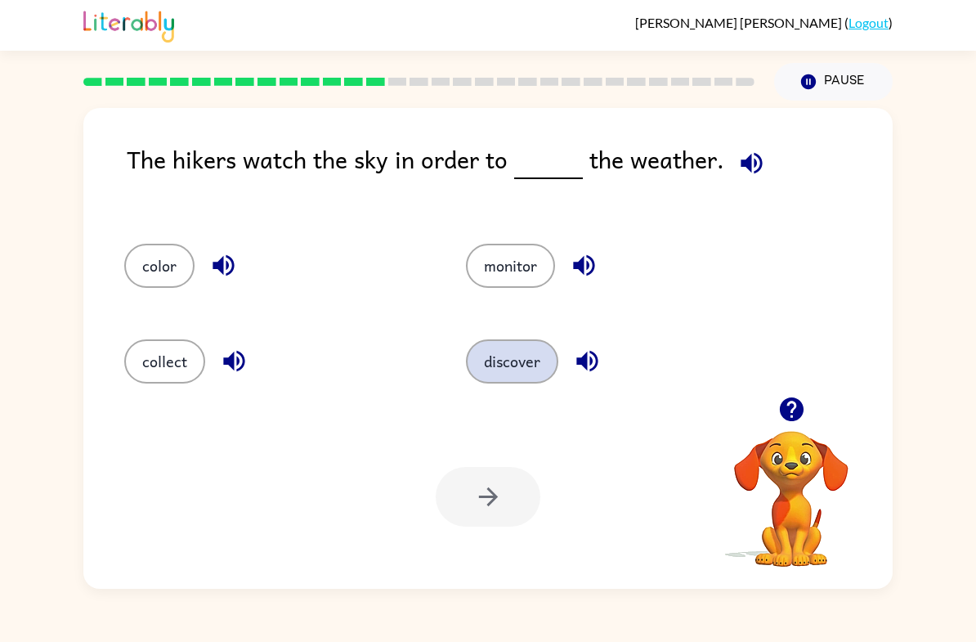
click at [500, 364] on button "discover" at bounding box center [512, 361] width 92 height 44
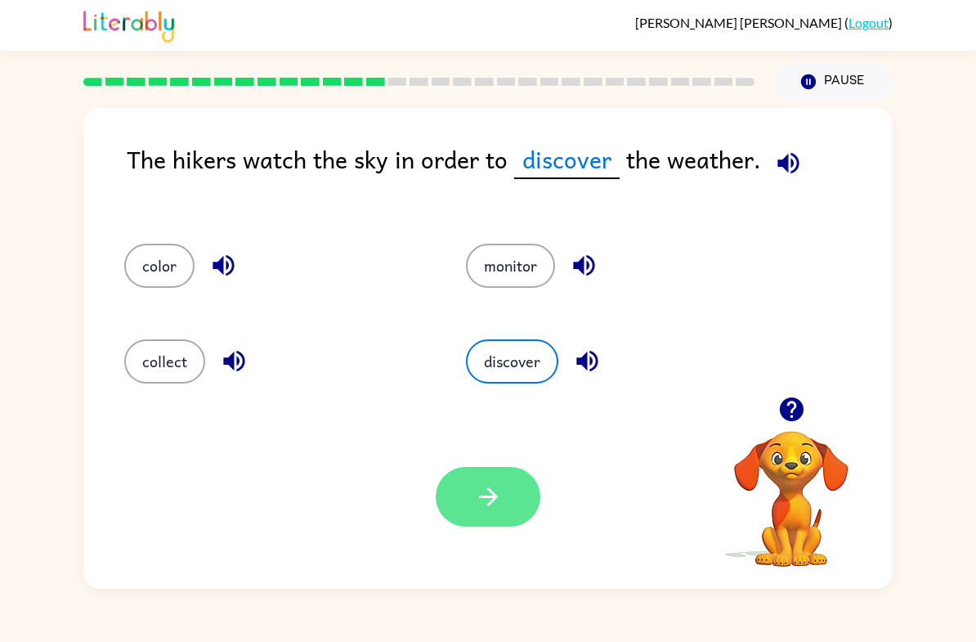
click at [484, 485] on icon "button" at bounding box center [488, 496] width 29 height 29
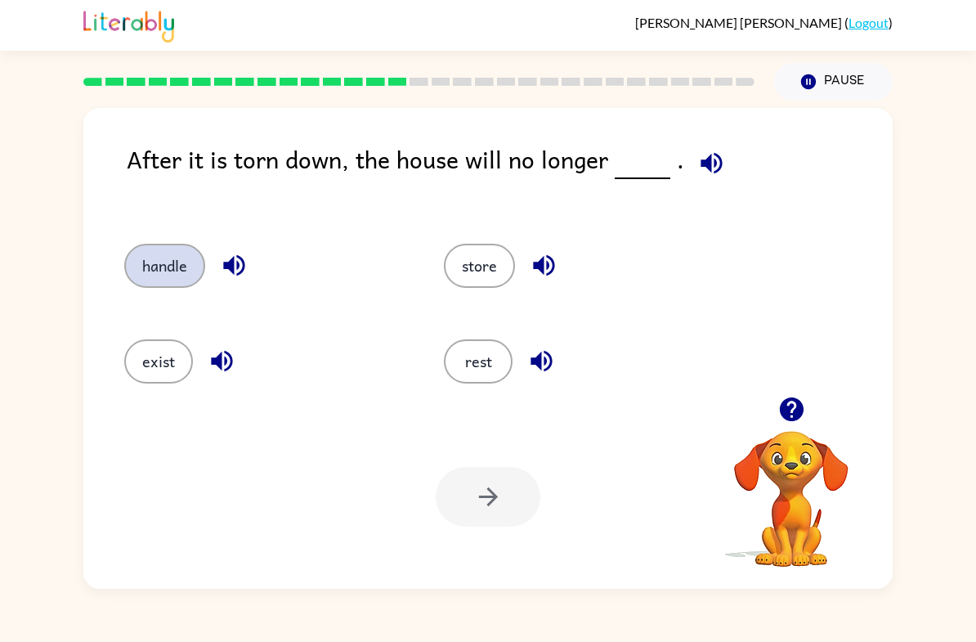
click at [140, 246] on button "handle" at bounding box center [164, 266] width 81 height 44
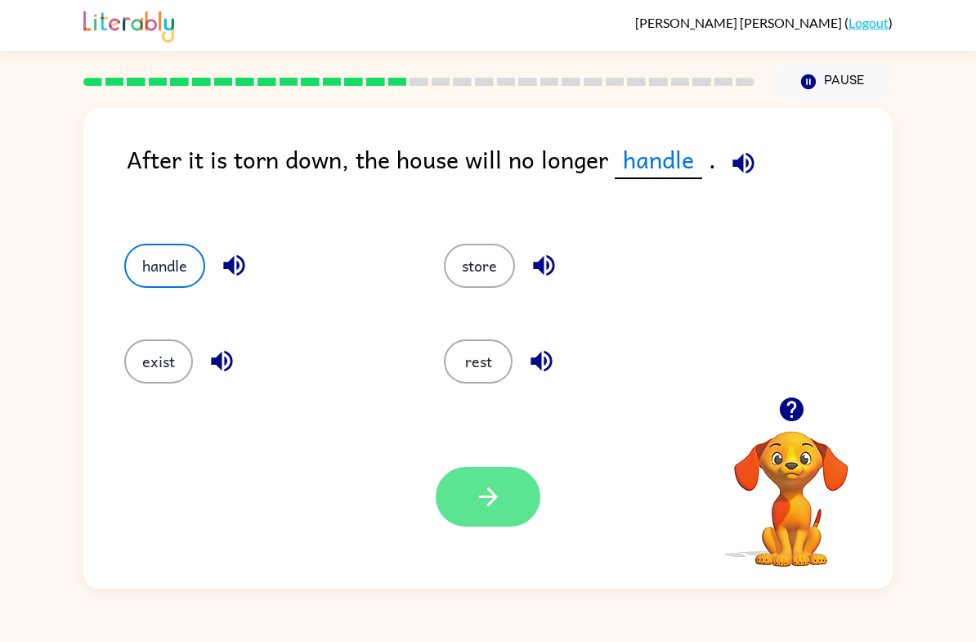
click at [502, 523] on button "button" at bounding box center [488, 497] width 105 height 60
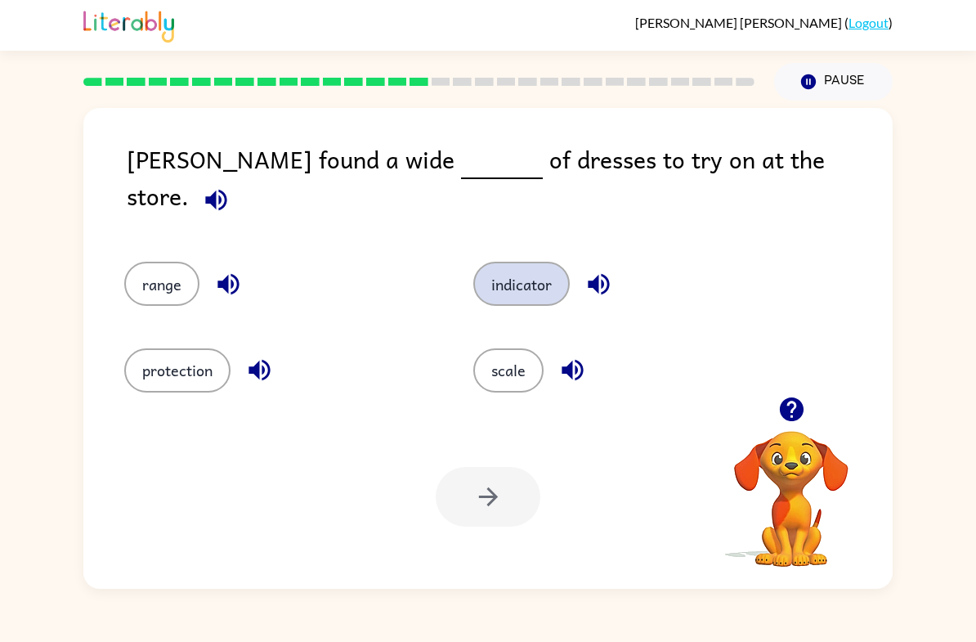
click at [518, 271] on button "indicator" at bounding box center [521, 284] width 96 height 44
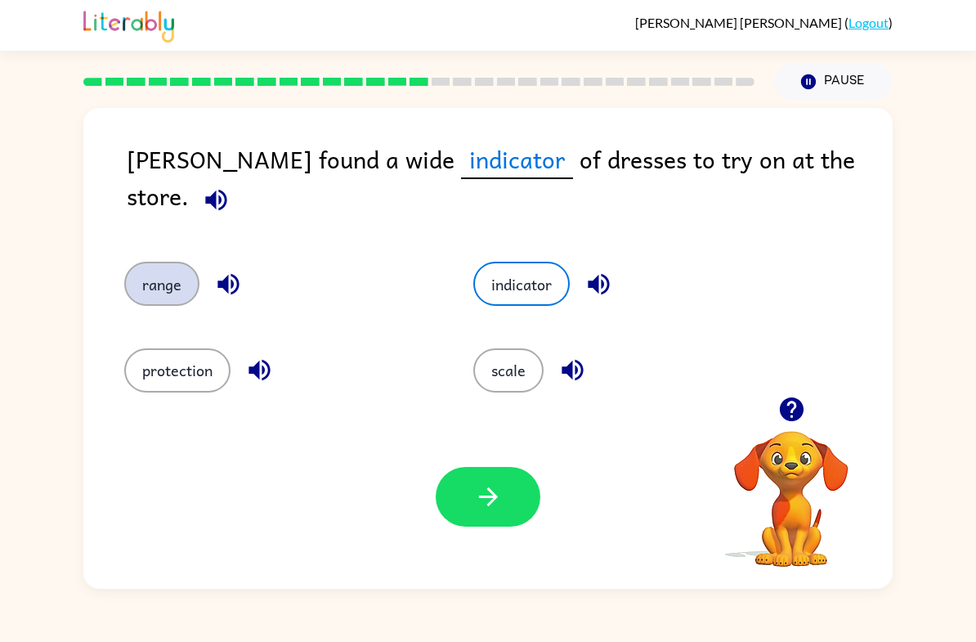
click at [163, 271] on button "range" at bounding box center [161, 284] width 75 height 44
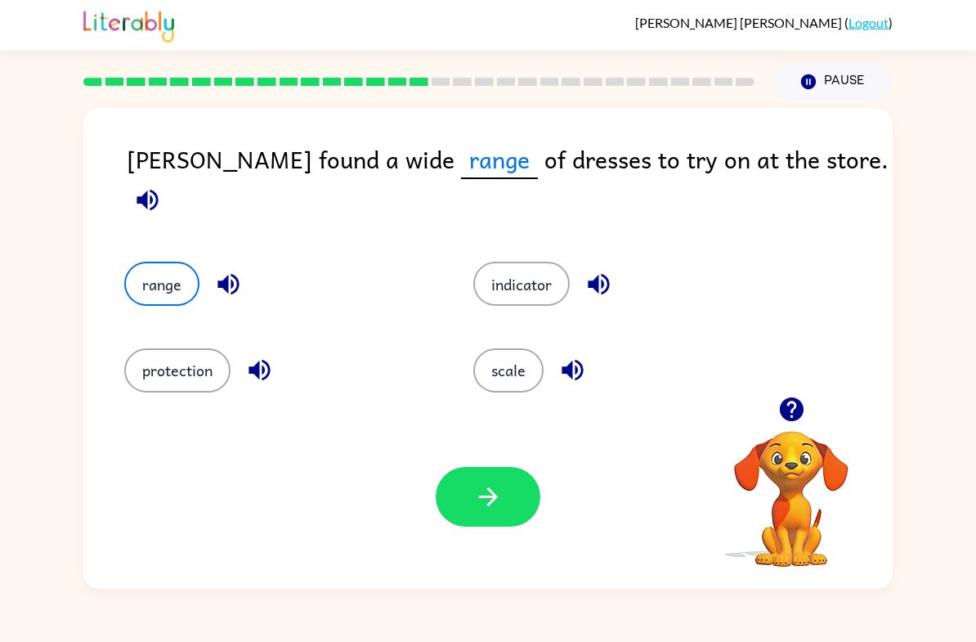
click at [440, 515] on div at bounding box center [488, 497] width 105 height 60
click at [473, 494] on button "button" at bounding box center [488, 497] width 105 height 60
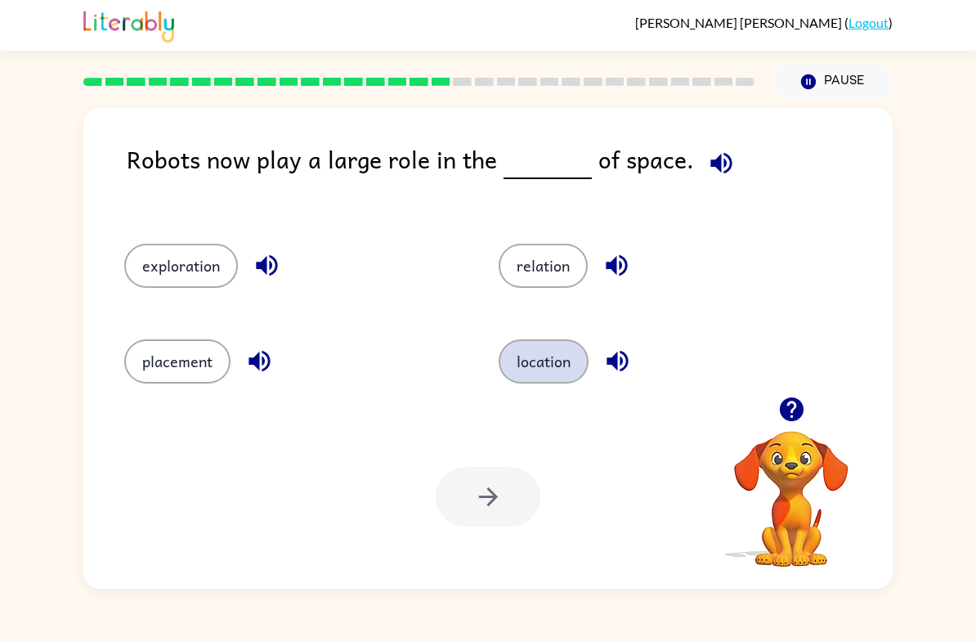
click at [551, 365] on button "location" at bounding box center [544, 361] width 90 height 44
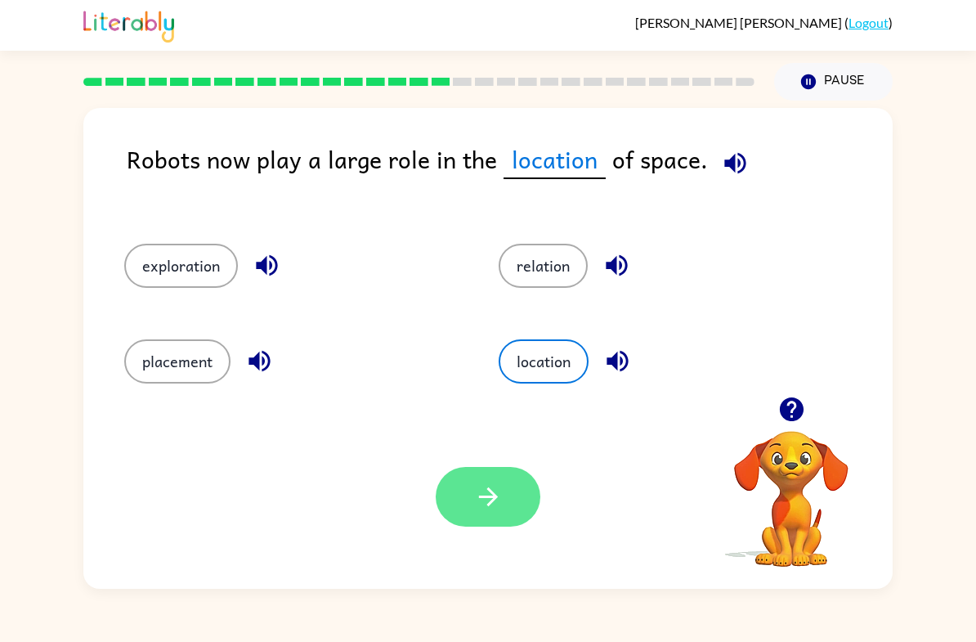
click at [490, 476] on button "button" at bounding box center [488, 497] width 105 height 60
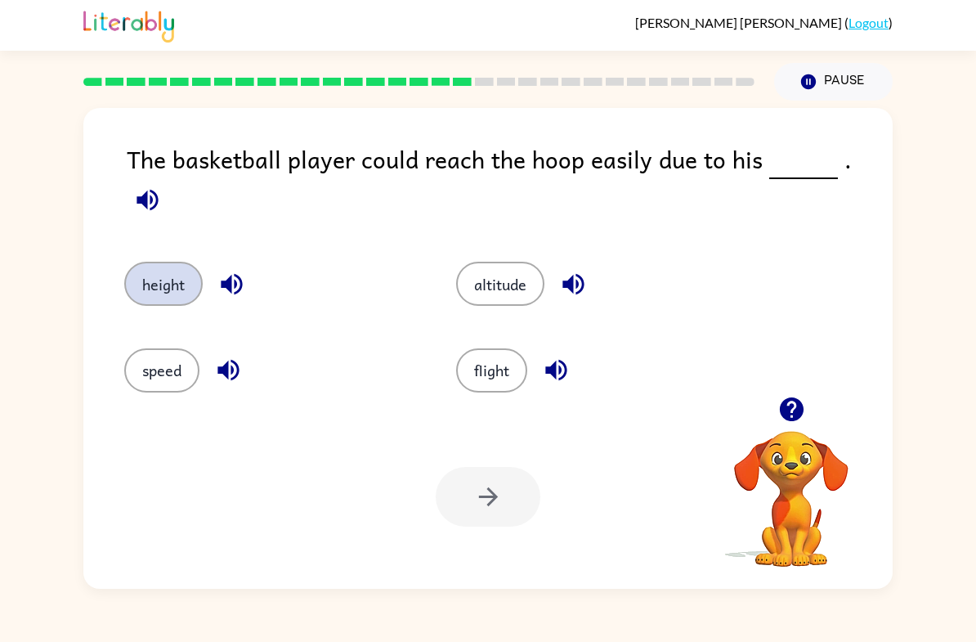
click at [149, 264] on button "height" at bounding box center [163, 284] width 78 height 44
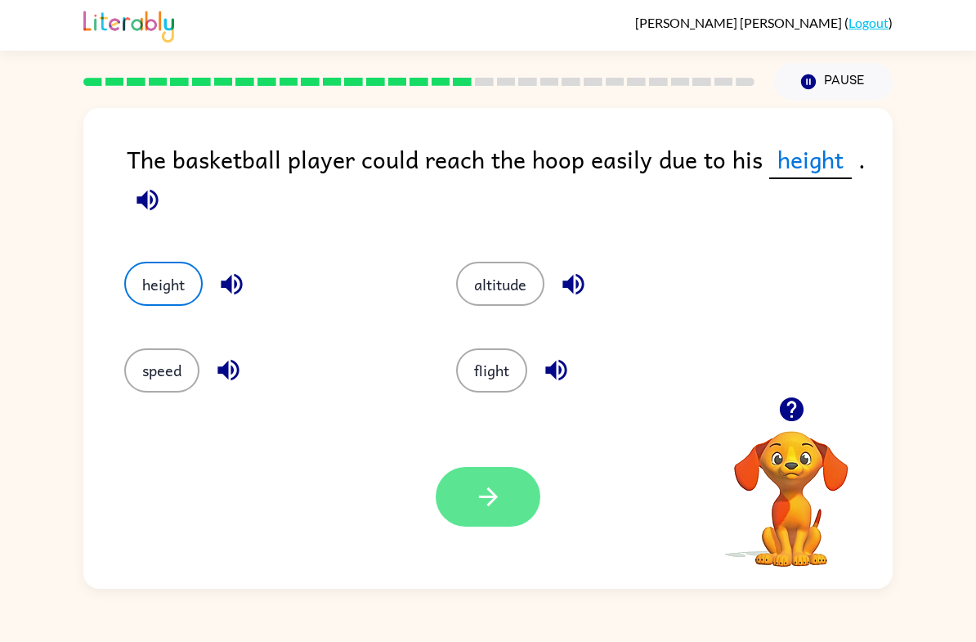
click at [488, 504] on icon "button" at bounding box center [487, 496] width 19 height 19
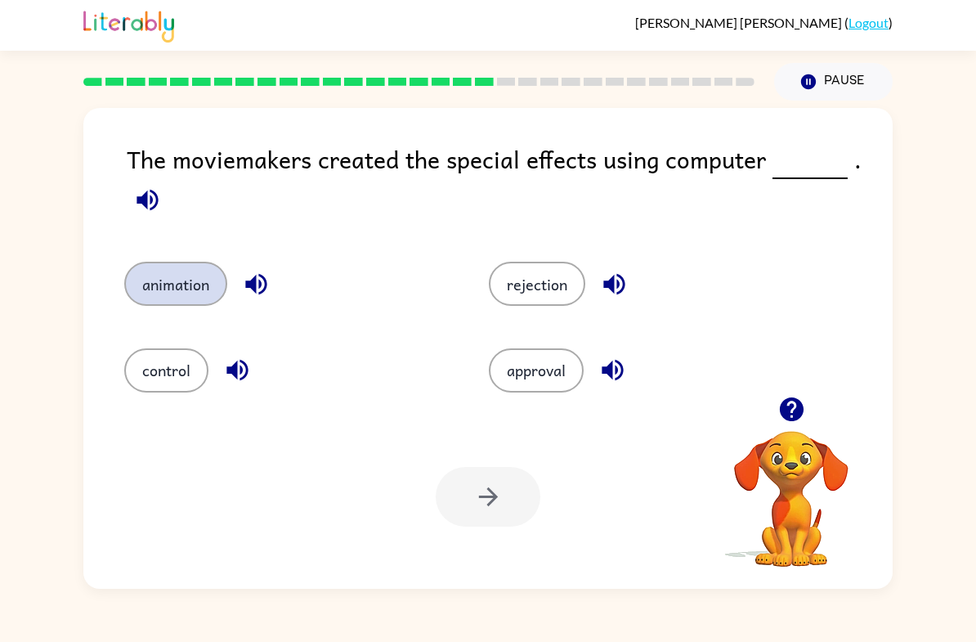
click at [176, 281] on button "animation" at bounding box center [175, 284] width 103 height 44
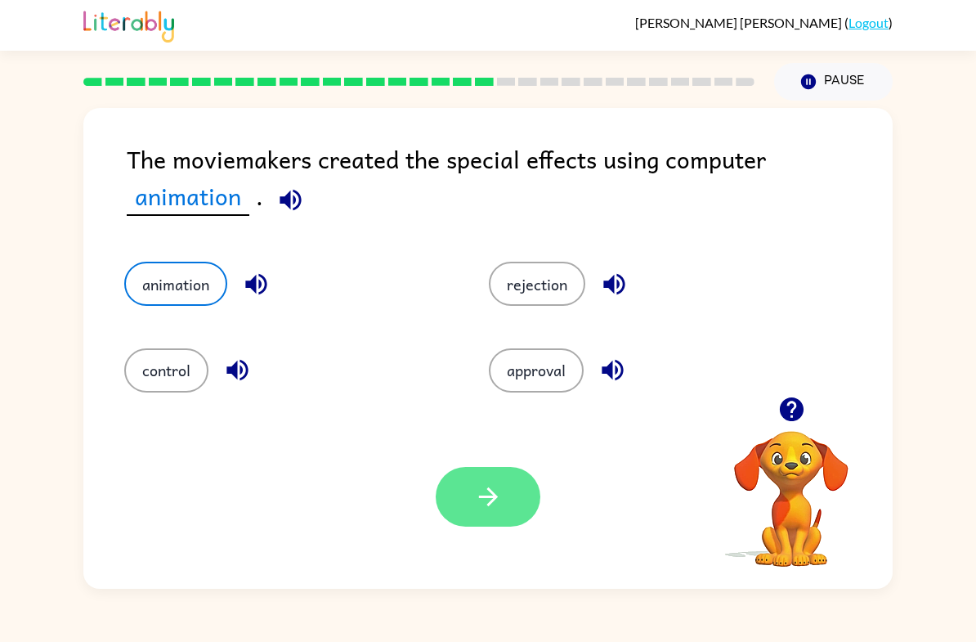
click at [480, 469] on button "button" at bounding box center [488, 497] width 105 height 60
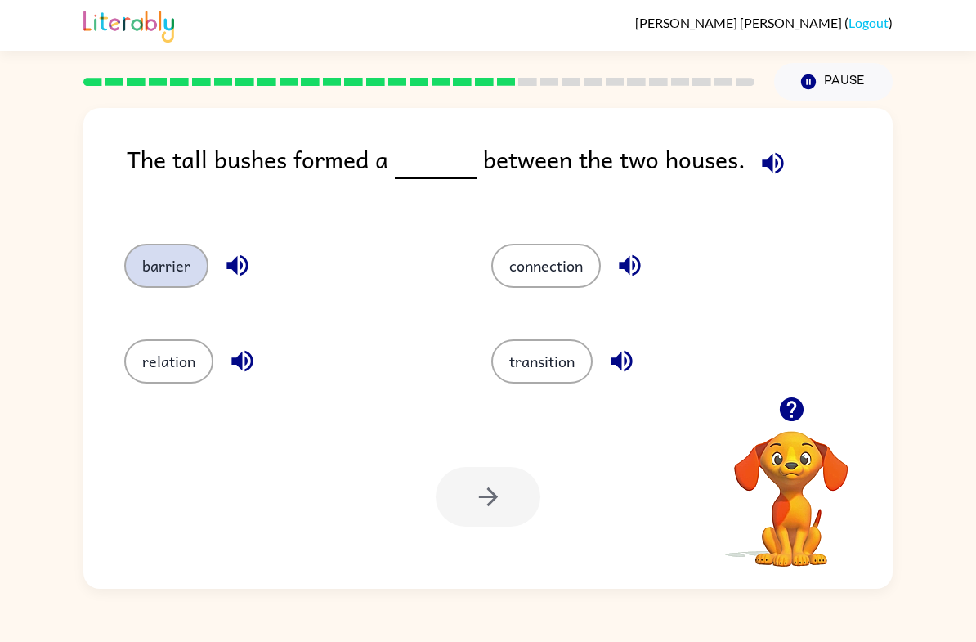
click at [170, 282] on button "barrier" at bounding box center [166, 266] width 84 height 44
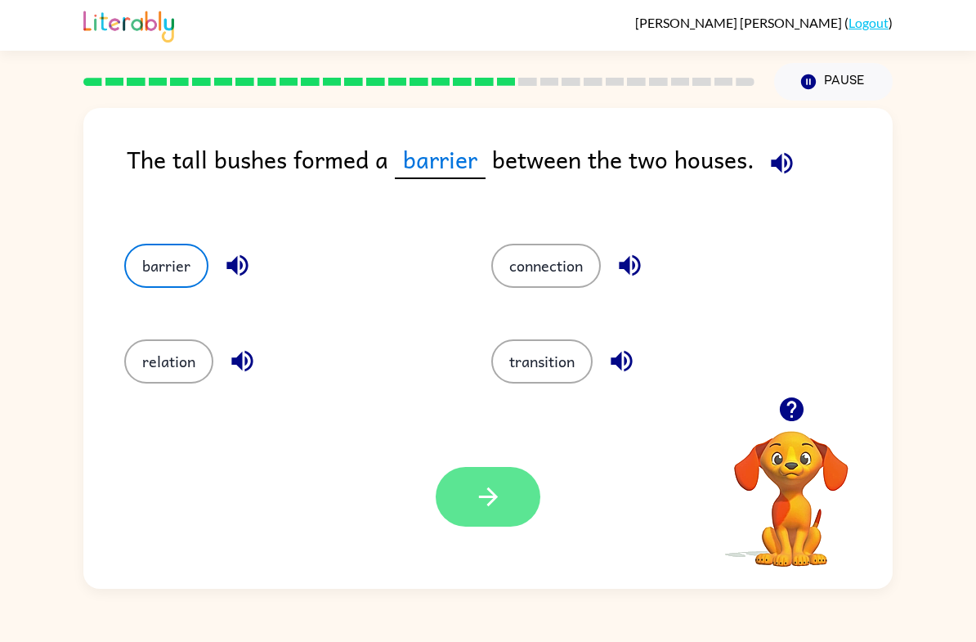
click at [450, 507] on button "button" at bounding box center [488, 497] width 105 height 60
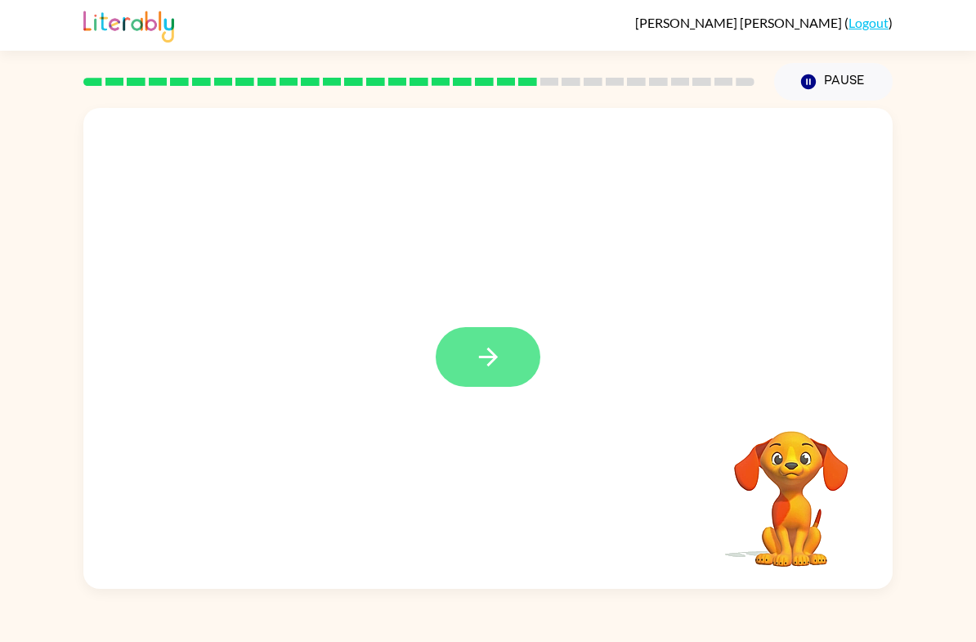
click at [453, 351] on button "button" at bounding box center [488, 357] width 105 height 60
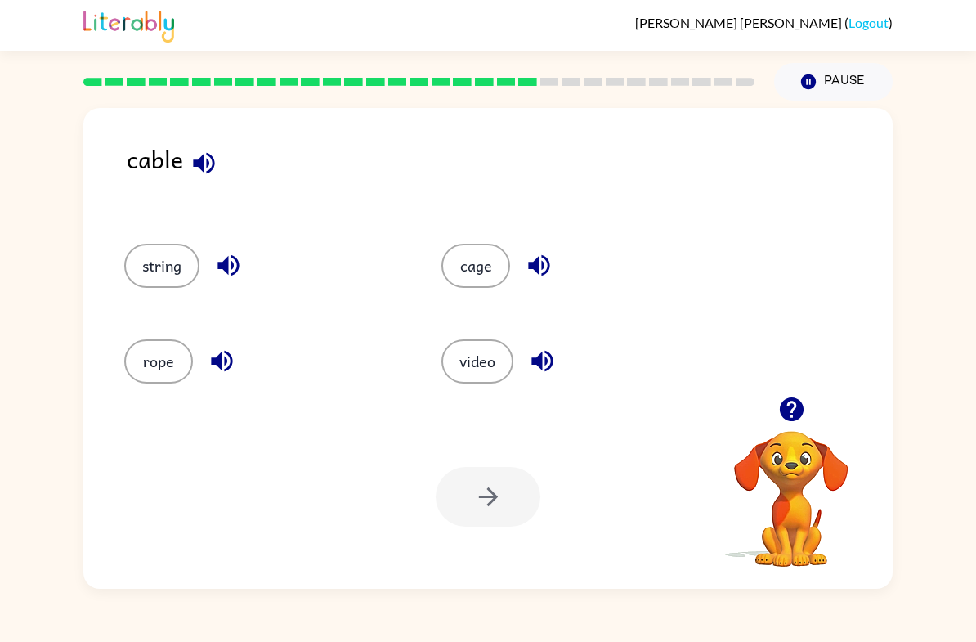
click at [496, 506] on div at bounding box center [488, 497] width 105 height 60
click at [501, 513] on div at bounding box center [488, 497] width 105 height 60
click at [160, 356] on button "rope" at bounding box center [158, 361] width 69 height 44
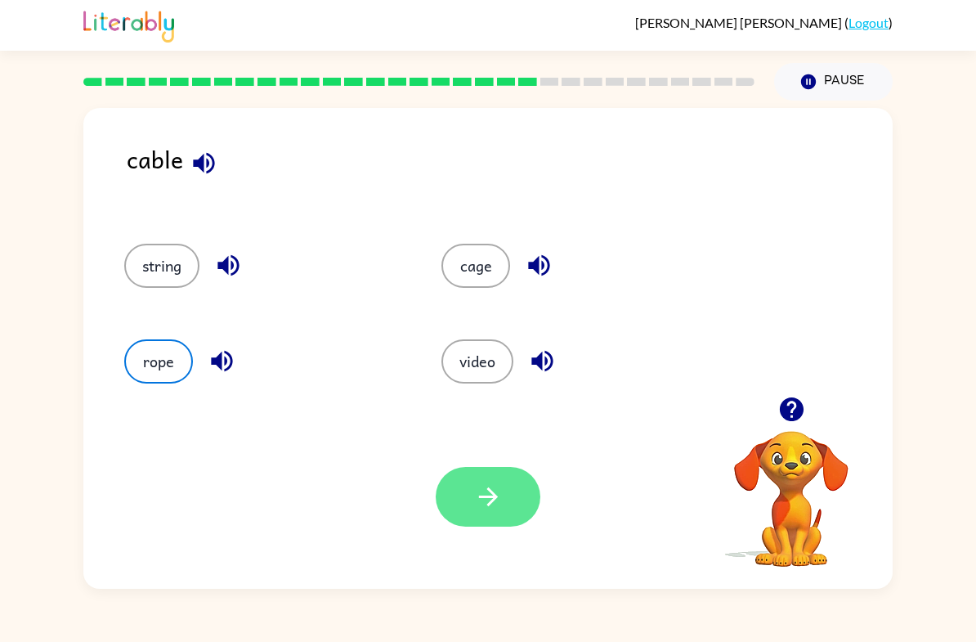
click at [468, 488] on button "button" at bounding box center [488, 497] width 105 height 60
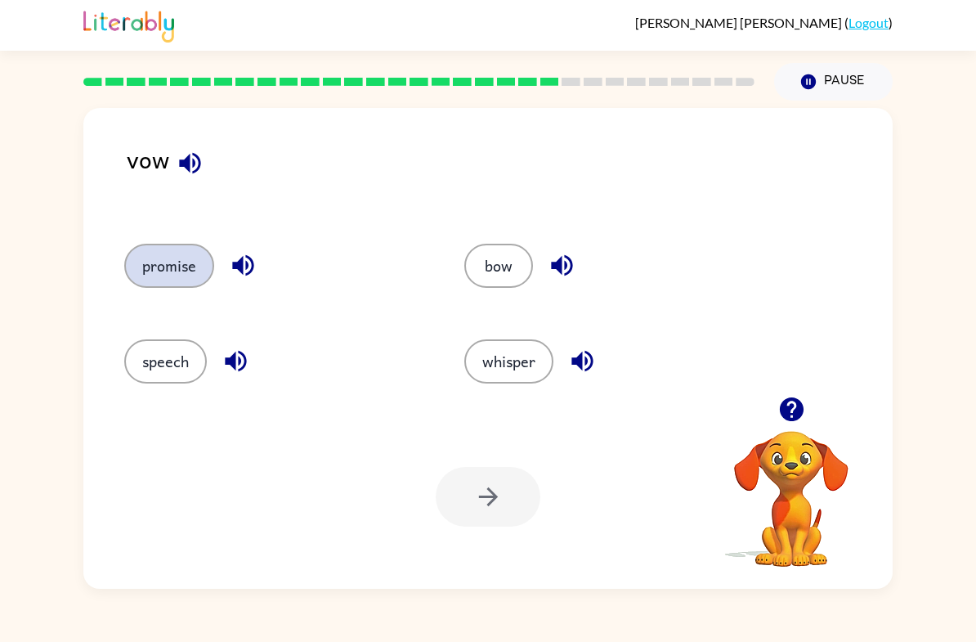
click at [177, 280] on button "promise" at bounding box center [169, 266] width 90 height 44
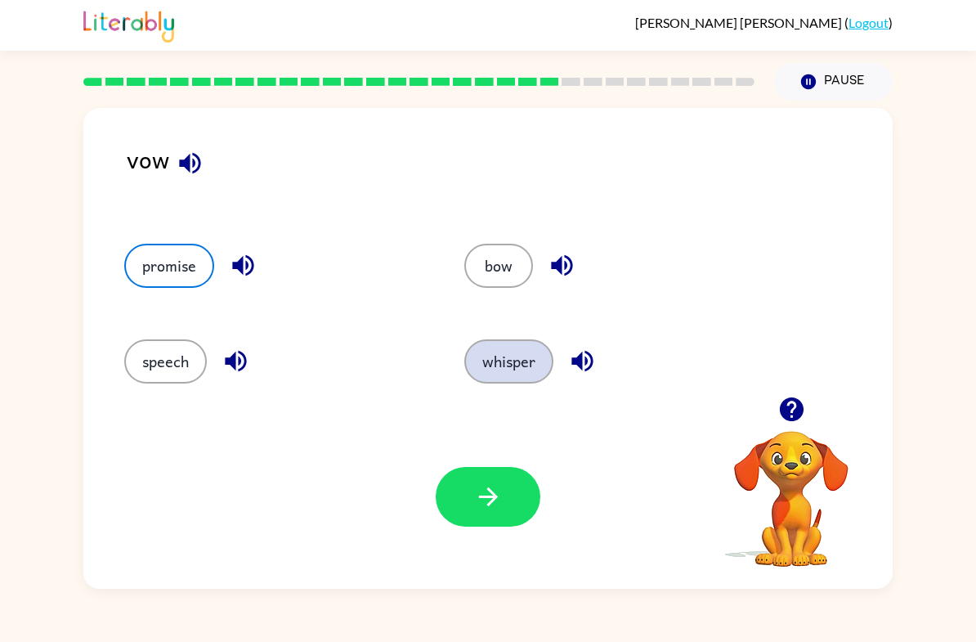
click at [530, 348] on button "whisper" at bounding box center [508, 361] width 89 height 44
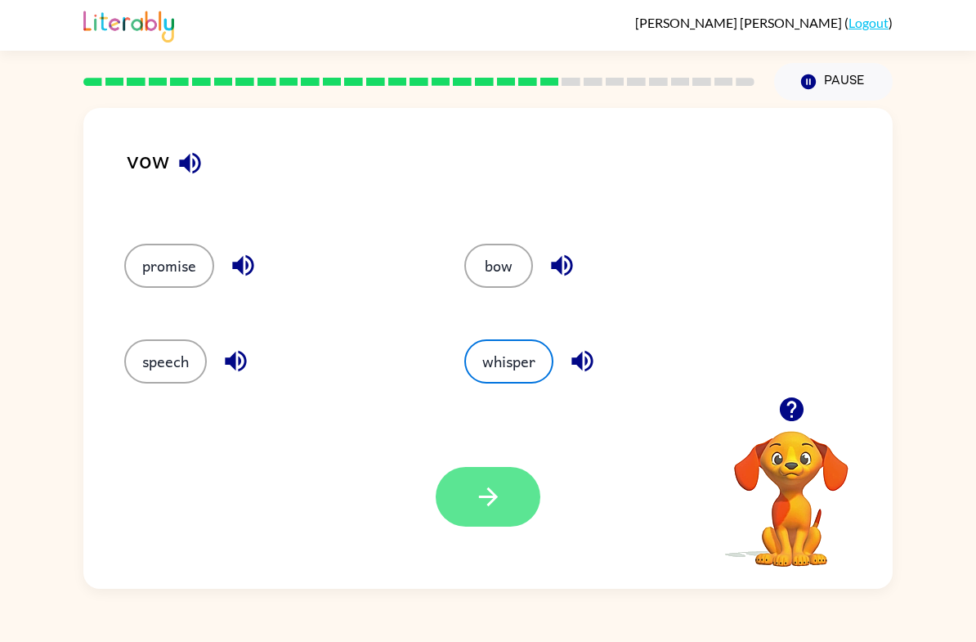
click at [484, 509] on icon "button" at bounding box center [488, 496] width 29 height 29
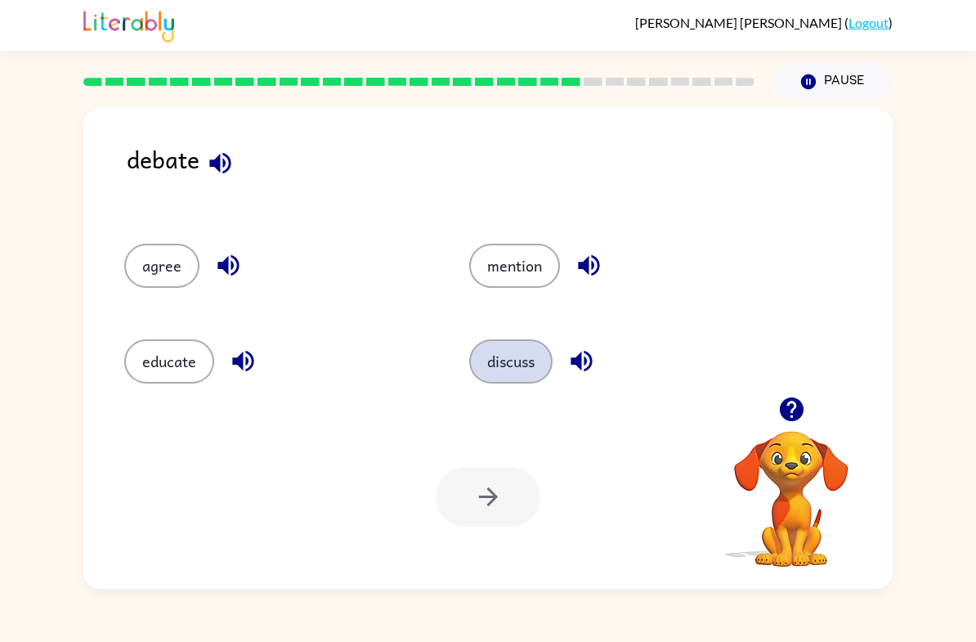
click at [514, 347] on button "discuss" at bounding box center [510, 361] width 83 height 44
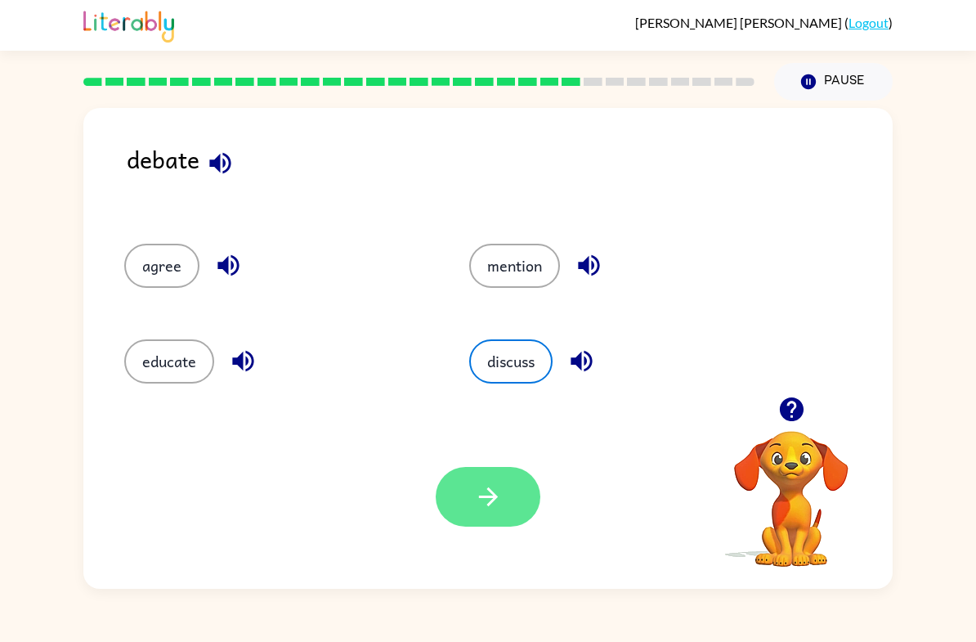
click at [500, 492] on icon "button" at bounding box center [488, 496] width 29 height 29
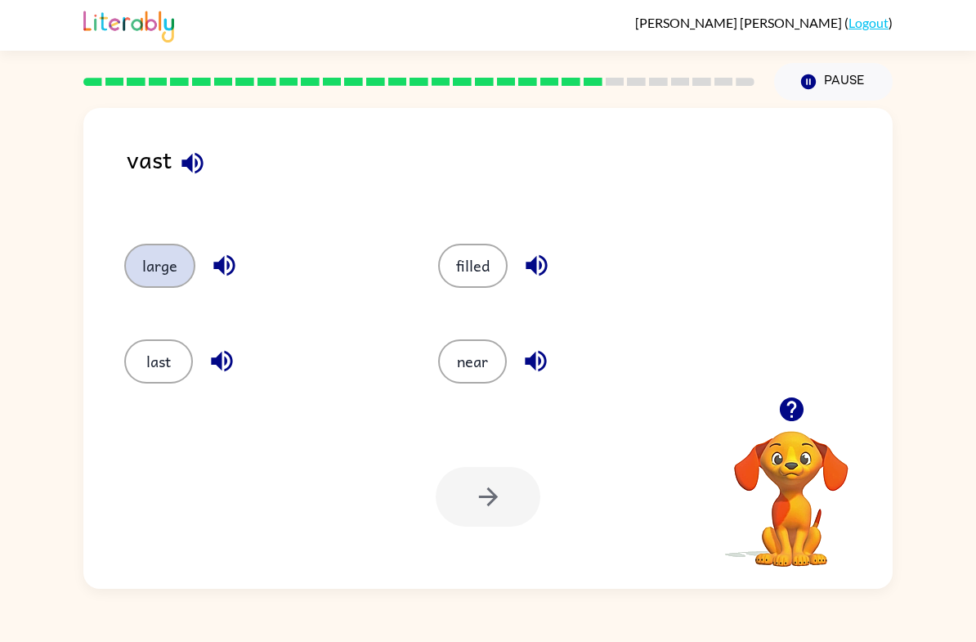
click at [162, 257] on button "large" at bounding box center [159, 266] width 71 height 44
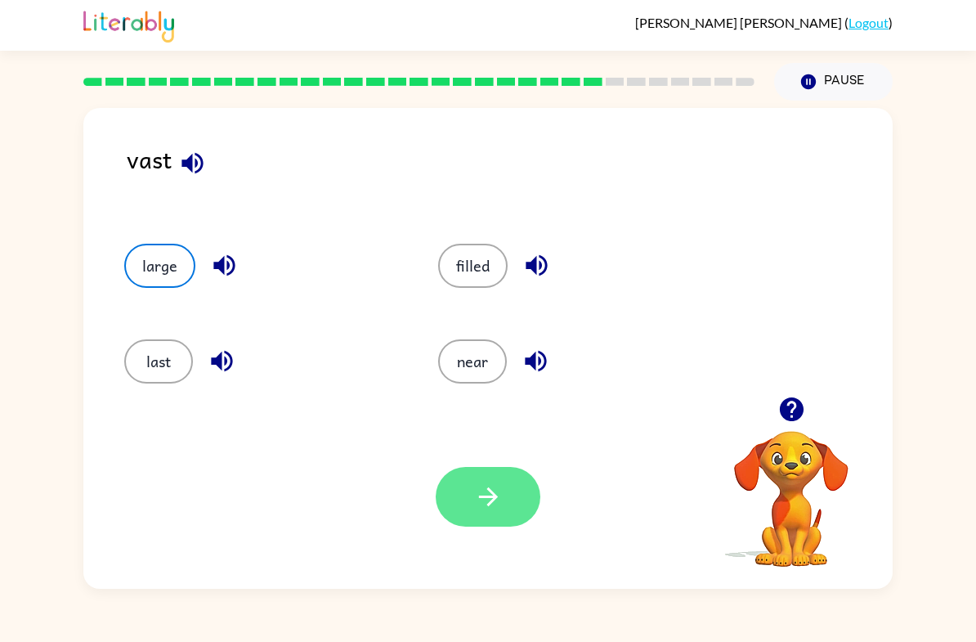
click at [495, 513] on button "button" at bounding box center [488, 497] width 105 height 60
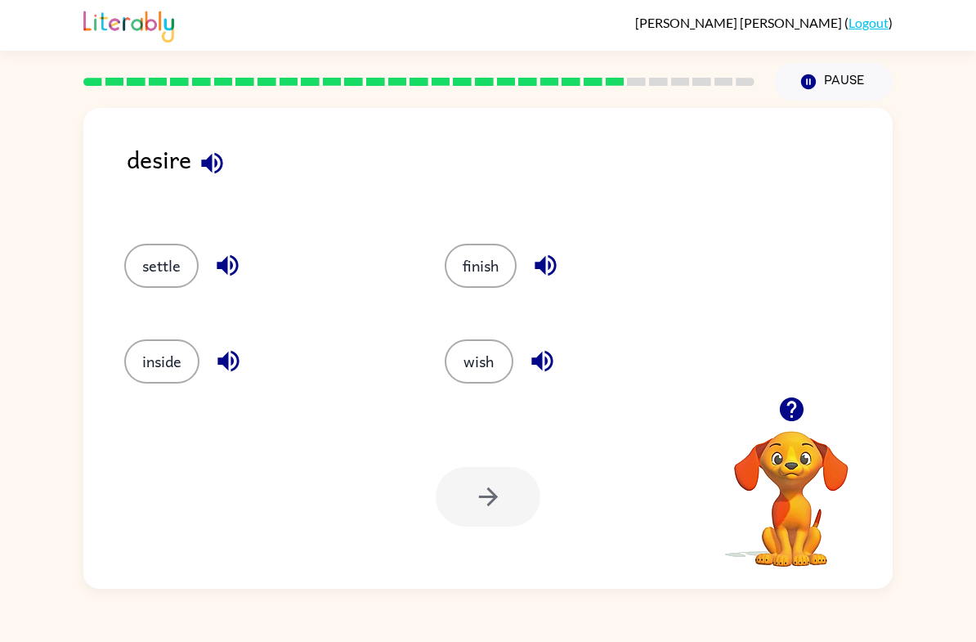
click at [208, 163] on icon "button" at bounding box center [211, 162] width 21 height 21
click at [875, 70] on button "Pause Pause" at bounding box center [833, 82] width 119 height 38
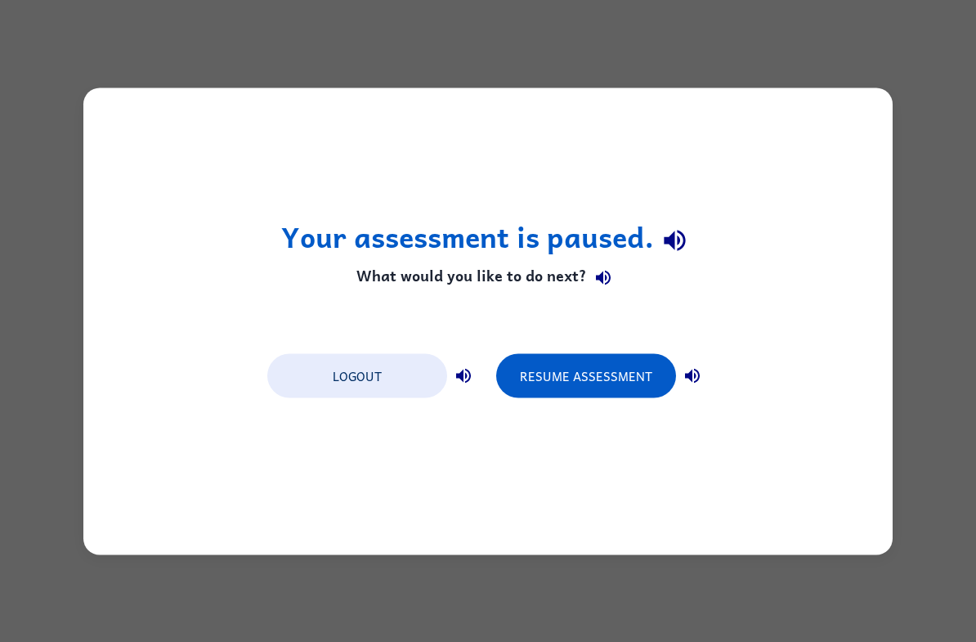
click at [495, 357] on div "Logout Resume Assessment" at bounding box center [488, 374] width 458 height 62
click at [469, 486] on div "Your assessment is paused. What would you like to do next? Logout Resume Assess…" at bounding box center [487, 320] width 809 height 467
click at [621, 371] on button "Resume Assessment" at bounding box center [586, 375] width 180 height 44
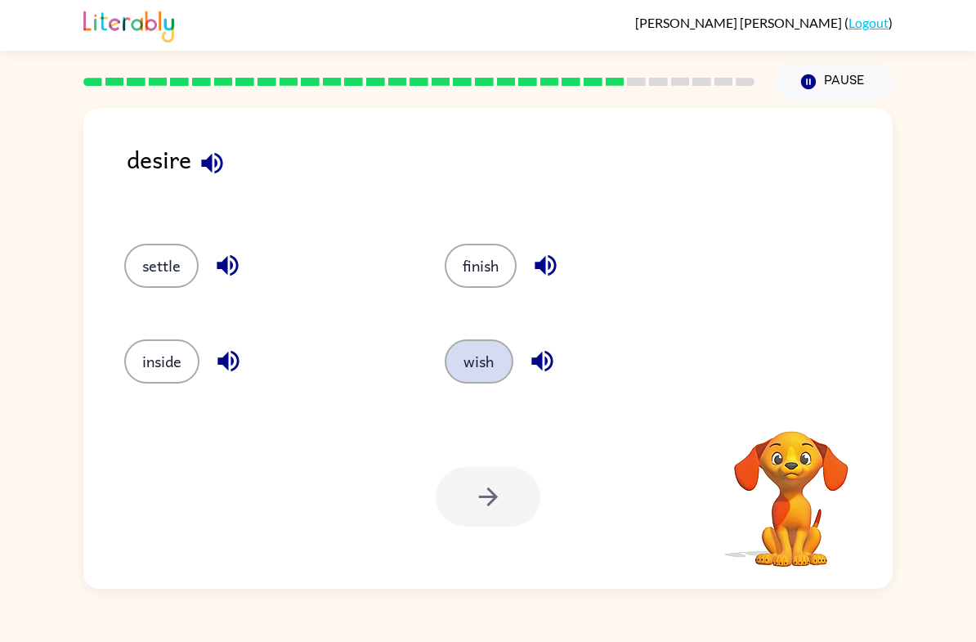
click at [498, 361] on button "wish" at bounding box center [479, 361] width 69 height 44
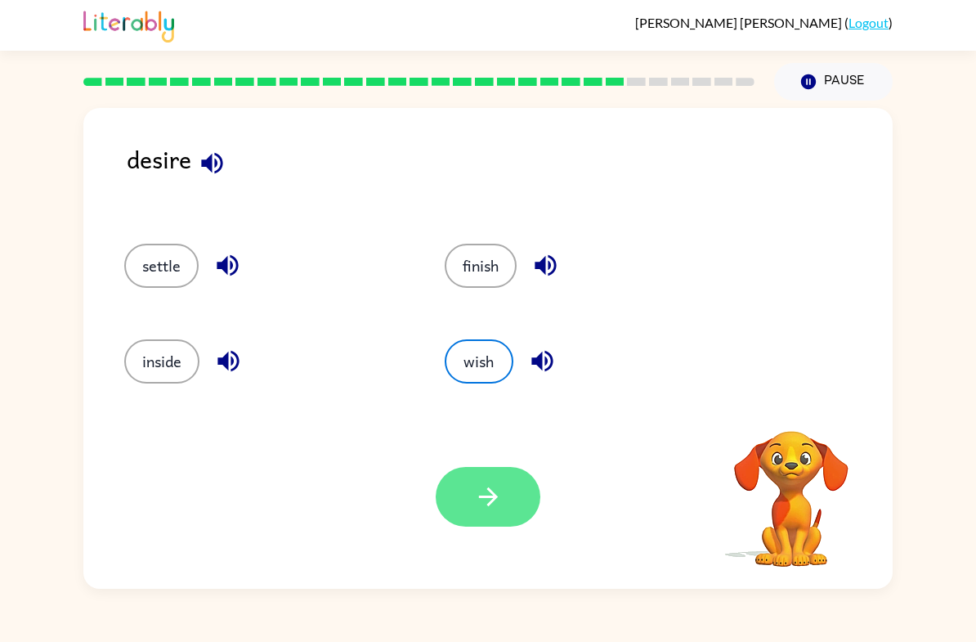
click at [510, 516] on button "button" at bounding box center [488, 497] width 105 height 60
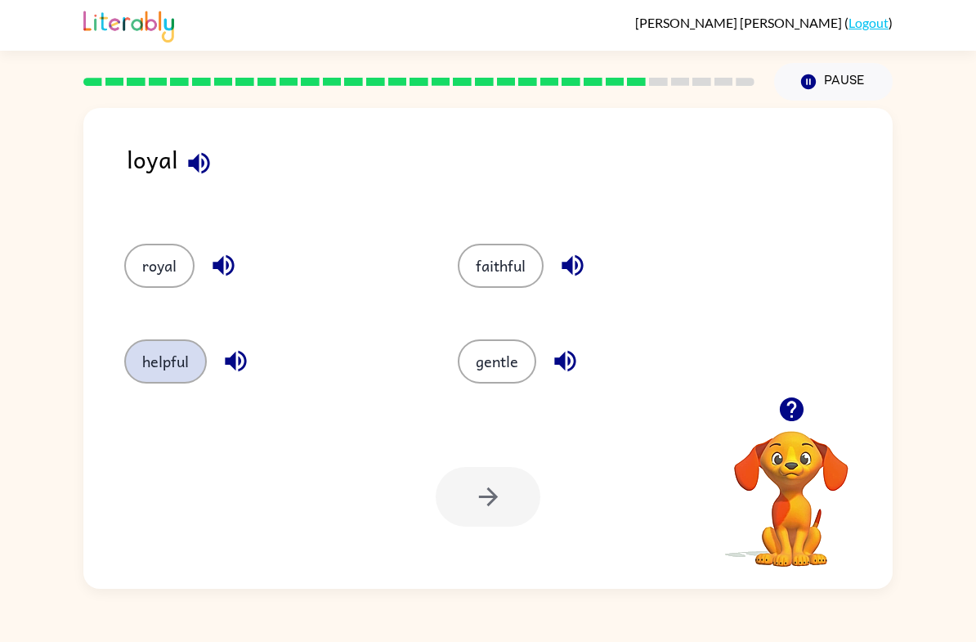
click at [164, 350] on button "helpful" at bounding box center [165, 361] width 83 height 44
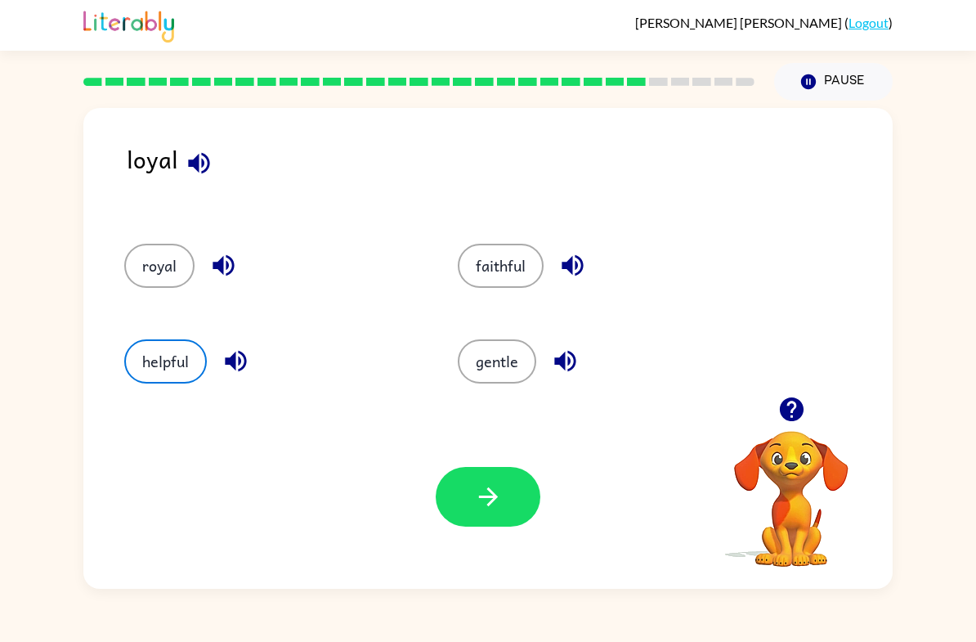
click at [403, 504] on div "Your browser must support playing .mp4 files to use Literably. Please try using…" at bounding box center [487, 497] width 809 height 184
click at [473, 486] on button "button" at bounding box center [488, 497] width 105 height 60
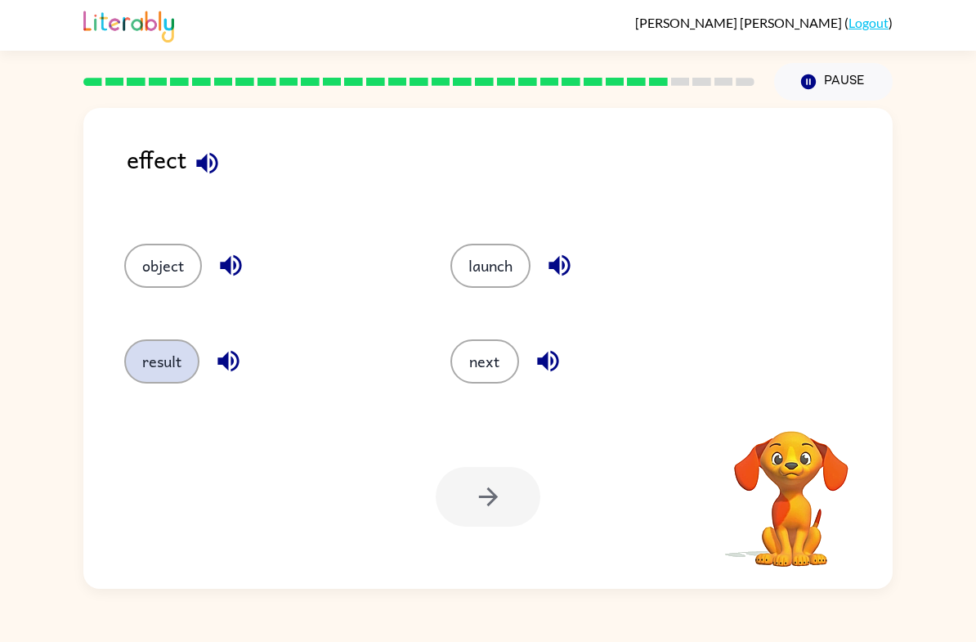
click at [144, 350] on button "result" at bounding box center [161, 361] width 75 height 44
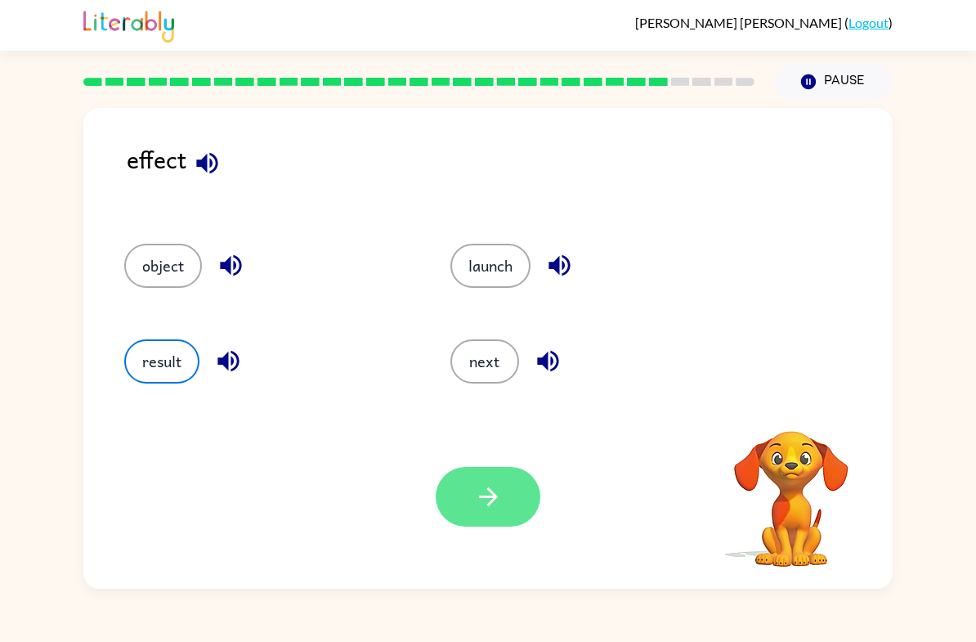
click at [500, 513] on button "button" at bounding box center [488, 497] width 105 height 60
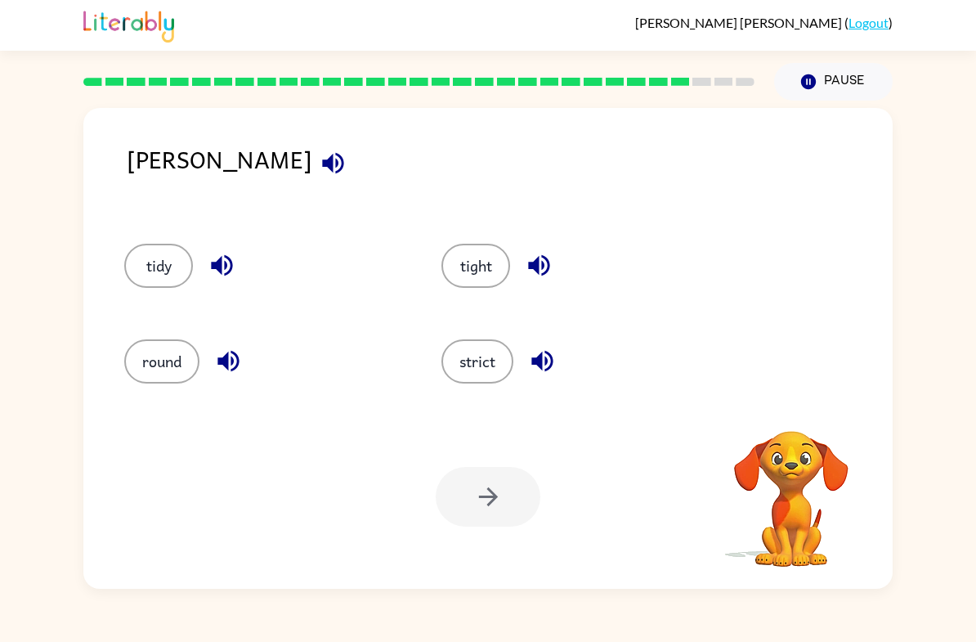
click at [509, 479] on div at bounding box center [488, 497] width 105 height 60
click at [500, 376] on button "strict" at bounding box center [477, 361] width 72 height 44
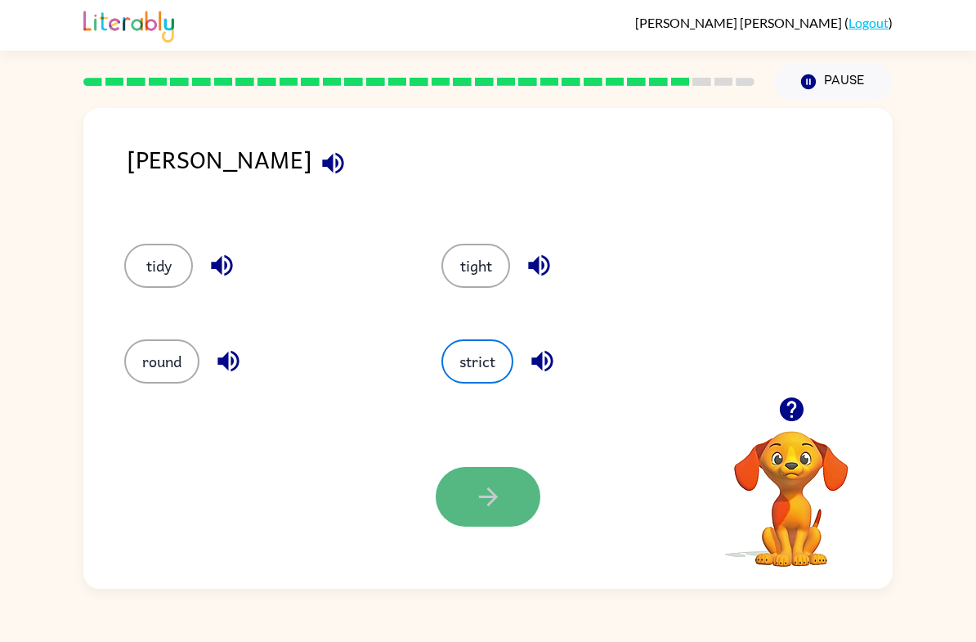
click at [501, 509] on icon "button" at bounding box center [488, 496] width 29 height 29
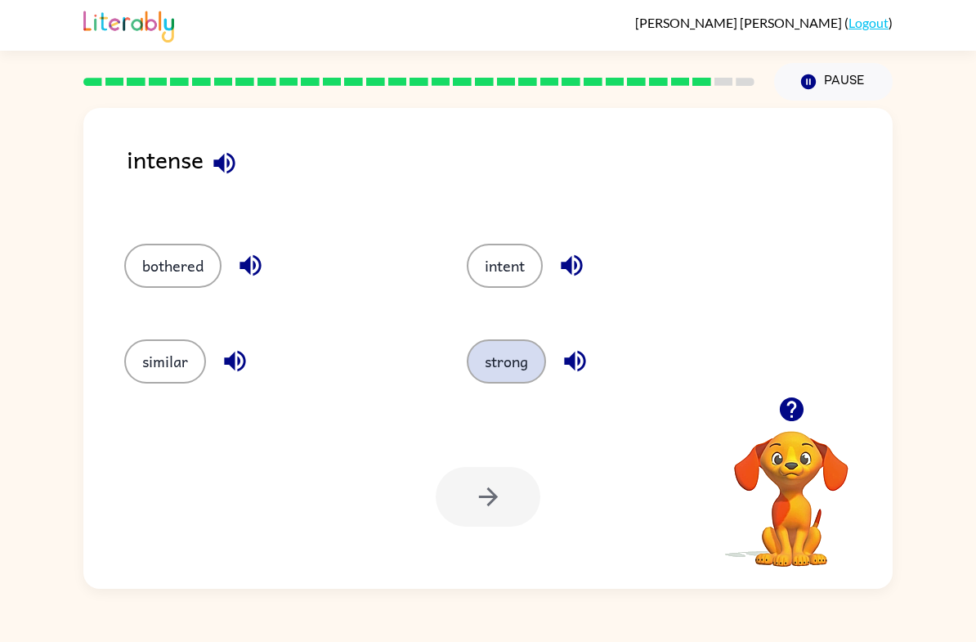
click at [489, 373] on button "strong" at bounding box center [506, 361] width 79 height 44
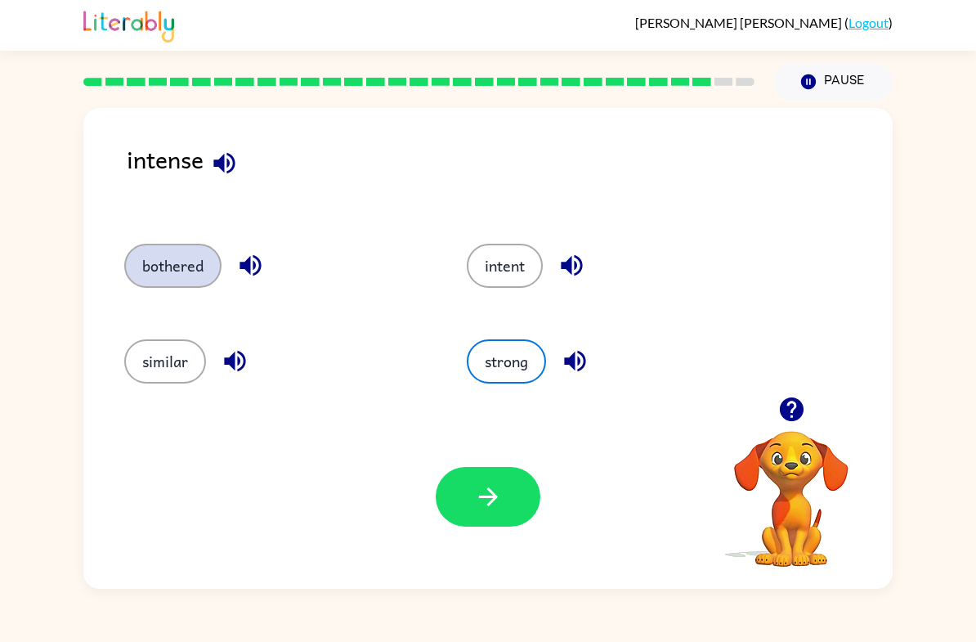
click at [181, 267] on button "bothered" at bounding box center [172, 266] width 97 height 44
click at [253, 271] on icon "button" at bounding box center [250, 265] width 29 height 29
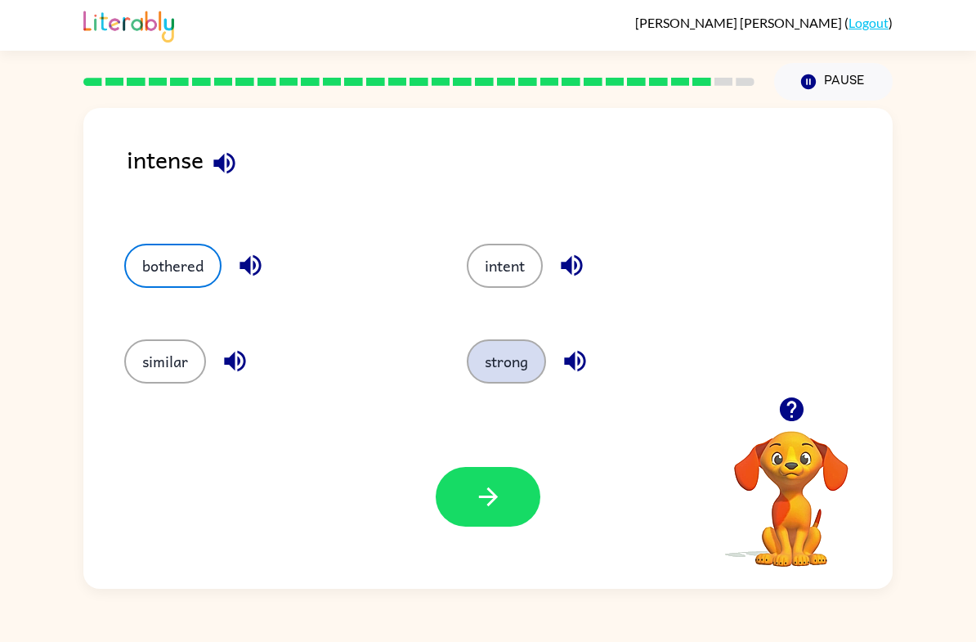
click at [520, 378] on button "strong" at bounding box center [506, 361] width 79 height 44
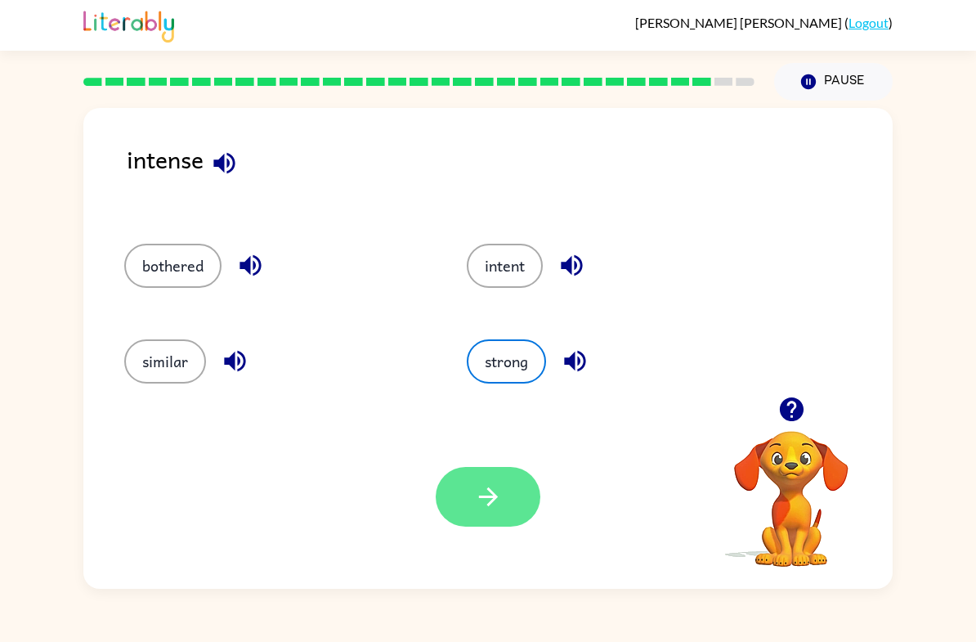
click at [505, 513] on button "button" at bounding box center [488, 497] width 105 height 60
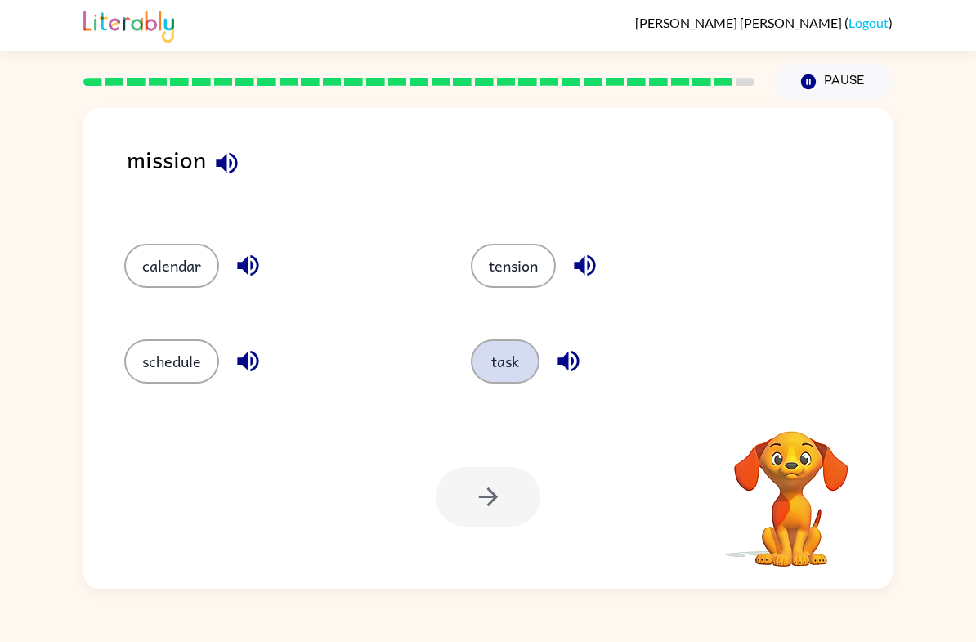
click at [508, 377] on button "task" at bounding box center [505, 361] width 69 height 44
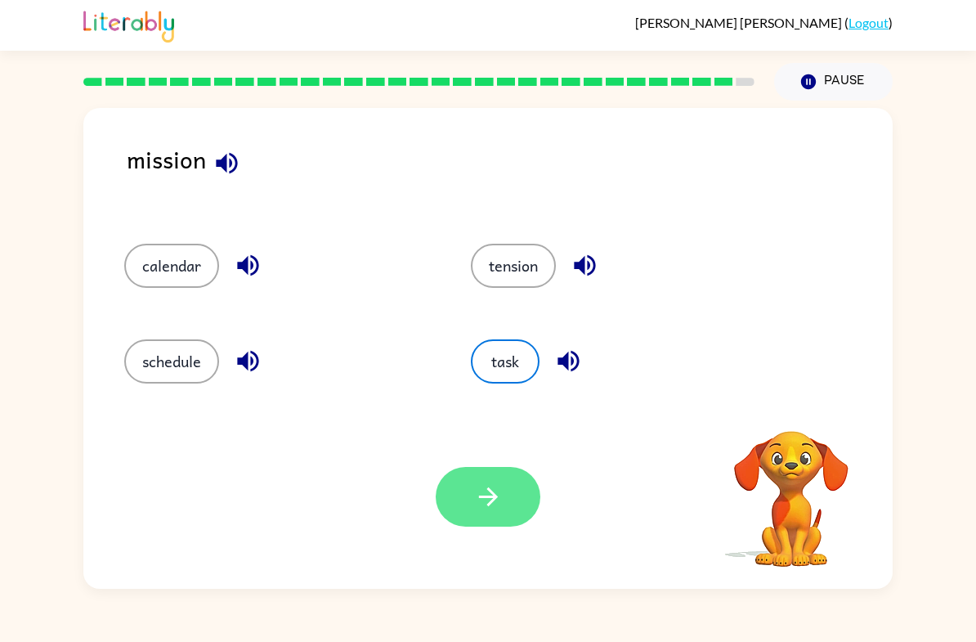
click at [473, 504] on button "button" at bounding box center [488, 497] width 105 height 60
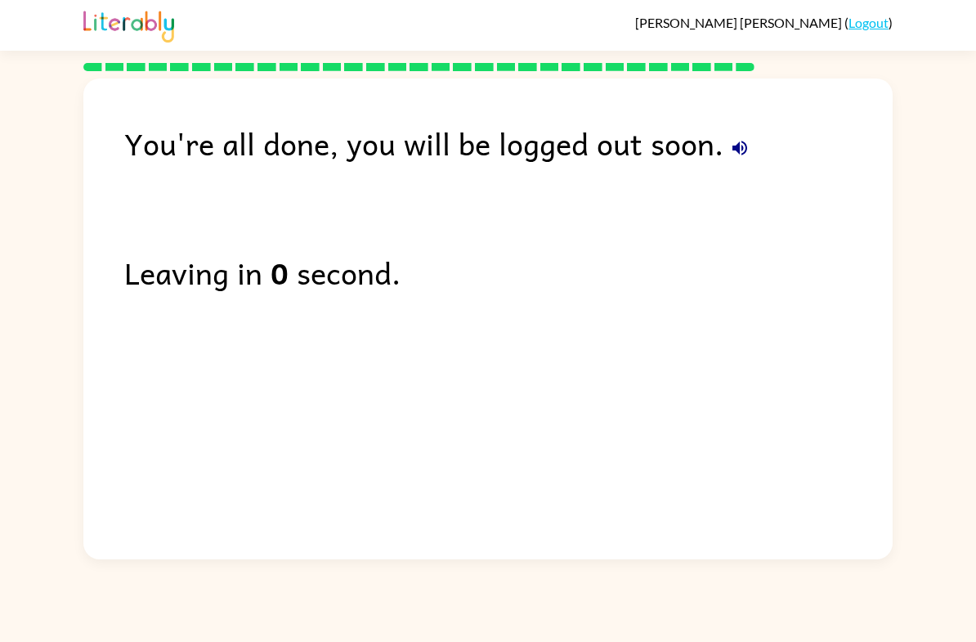
click at [222, 379] on div "You're all done, you will be logged out soon. Leaving in 0 second." at bounding box center [487, 314] width 809 height 473
